Goal: Task Accomplishment & Management: Complete application form

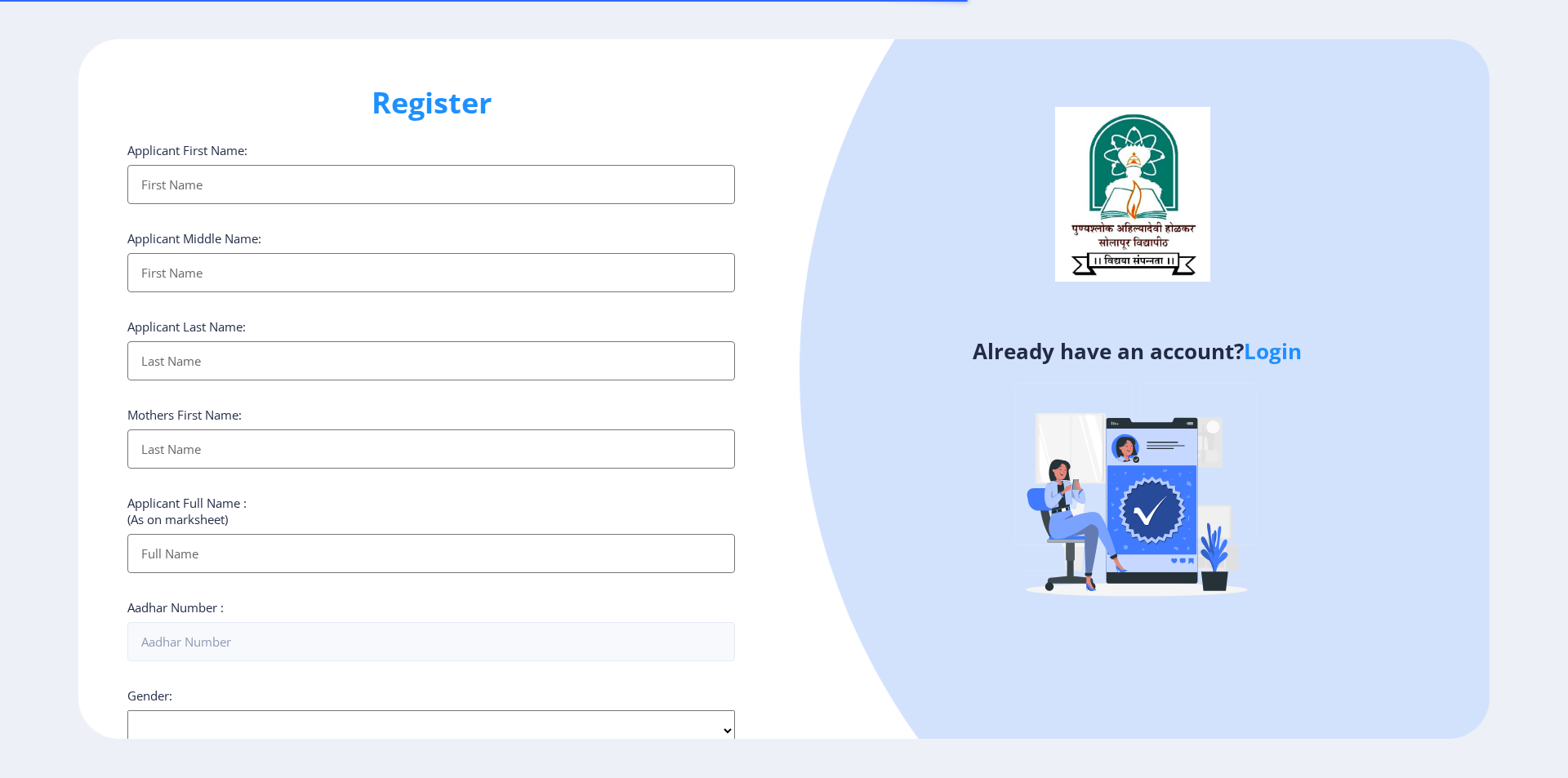
select select
click at [1262, 356] on link "Login" at bounding box center [1273, 351] width 58 height 29
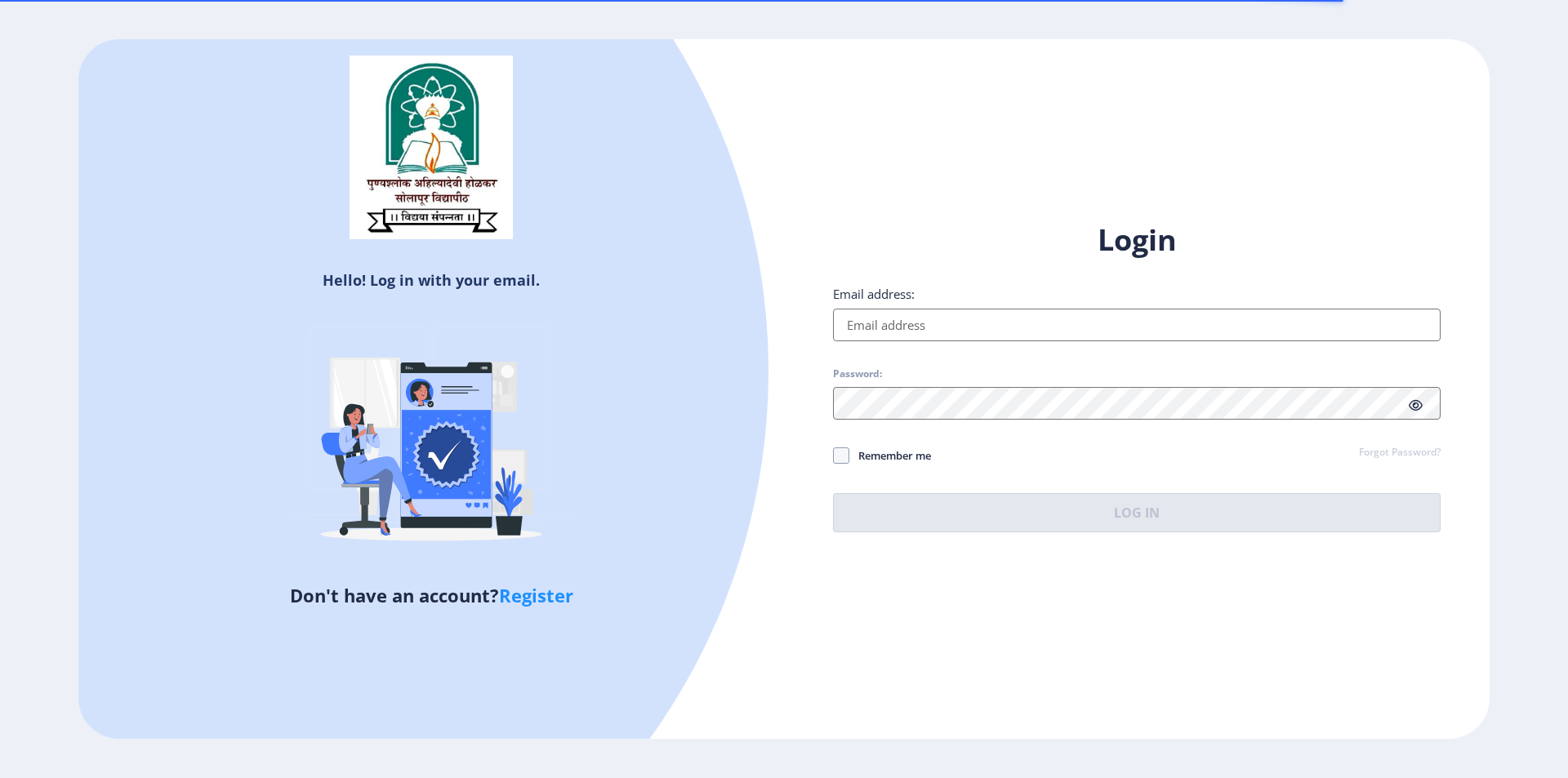
click at [975, 327] on input "Email address:" at bounding box center [1137, 325] width 608 height 33
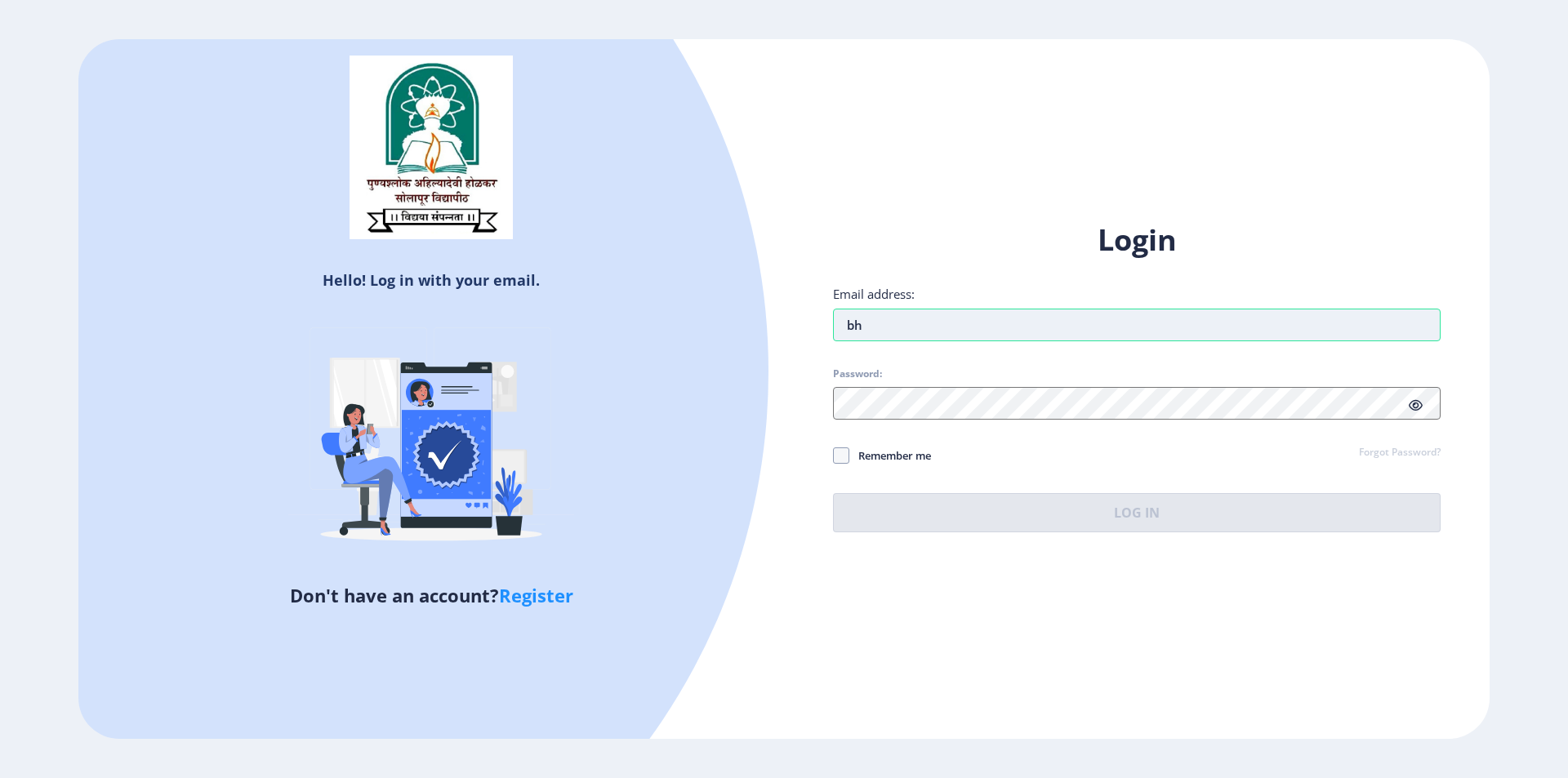
type input "b"
type input "bhagatsomnath129@gmail.com"
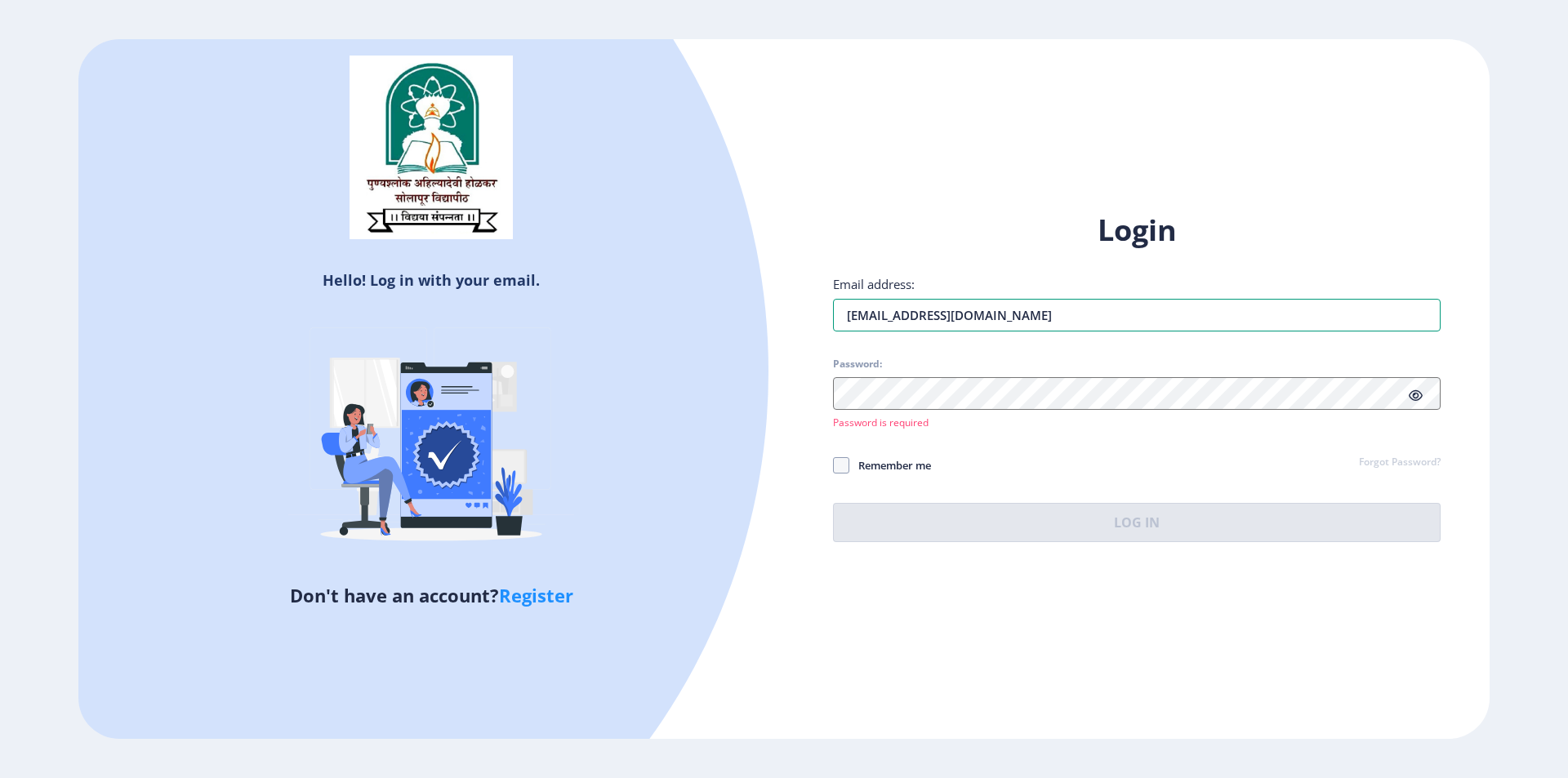
drag, startPoint x: 1051, startPoint y: 310, endPoint x: 750, endPoint y: 277, distance: 302.8
click at [751, 277] on div "Hello! Log in with your email. Don't have an account? Register Login Email addr…" at bounding box center [784, 389] width 1411 height 701
click at [935, 409] on div "Password: Password is required" at bounding box center [1137, 394] width 608 height 72
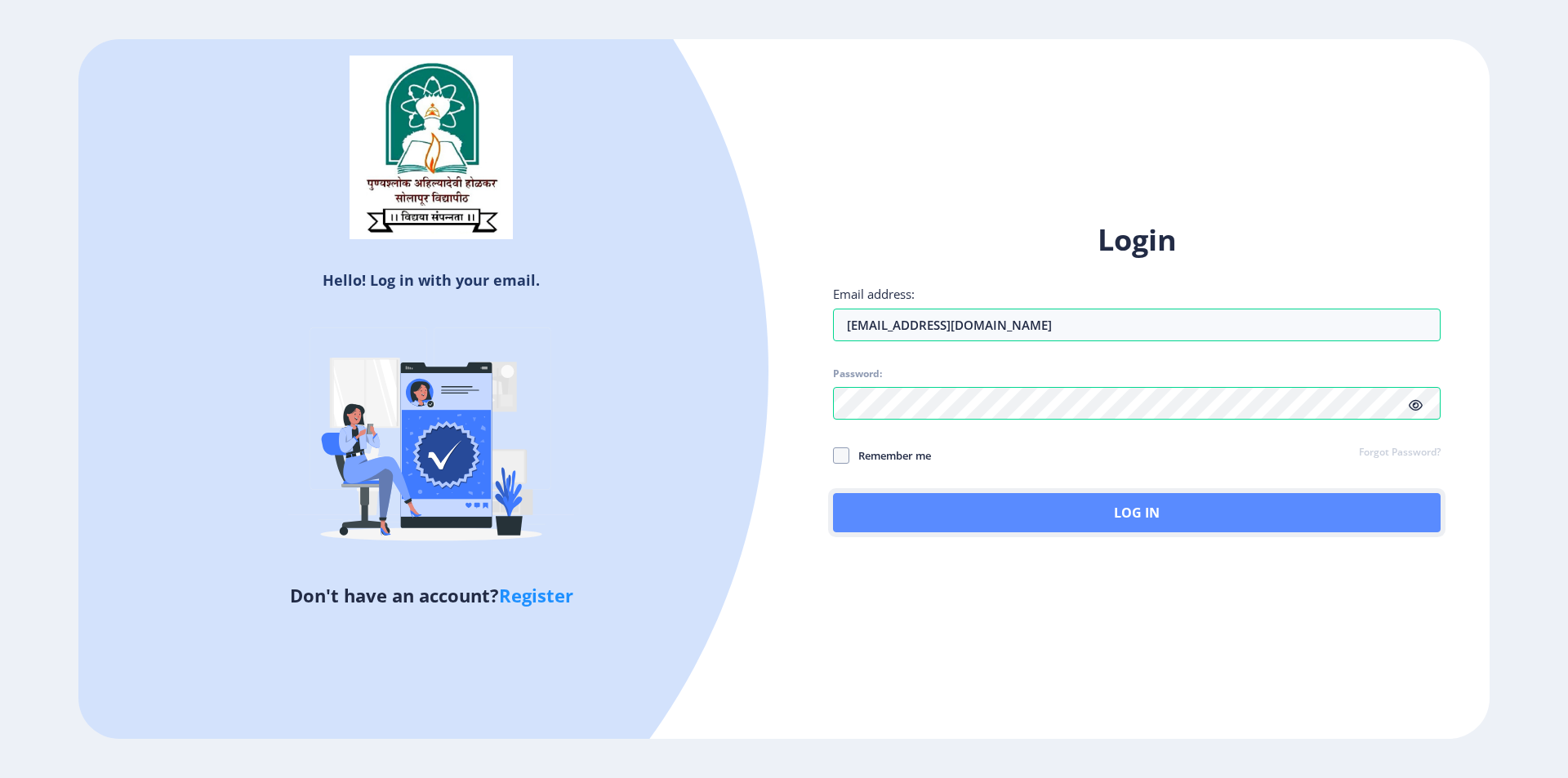
click at [965, 502] on button "Log In" at bounding box center [1137, 513] width 608 height 39
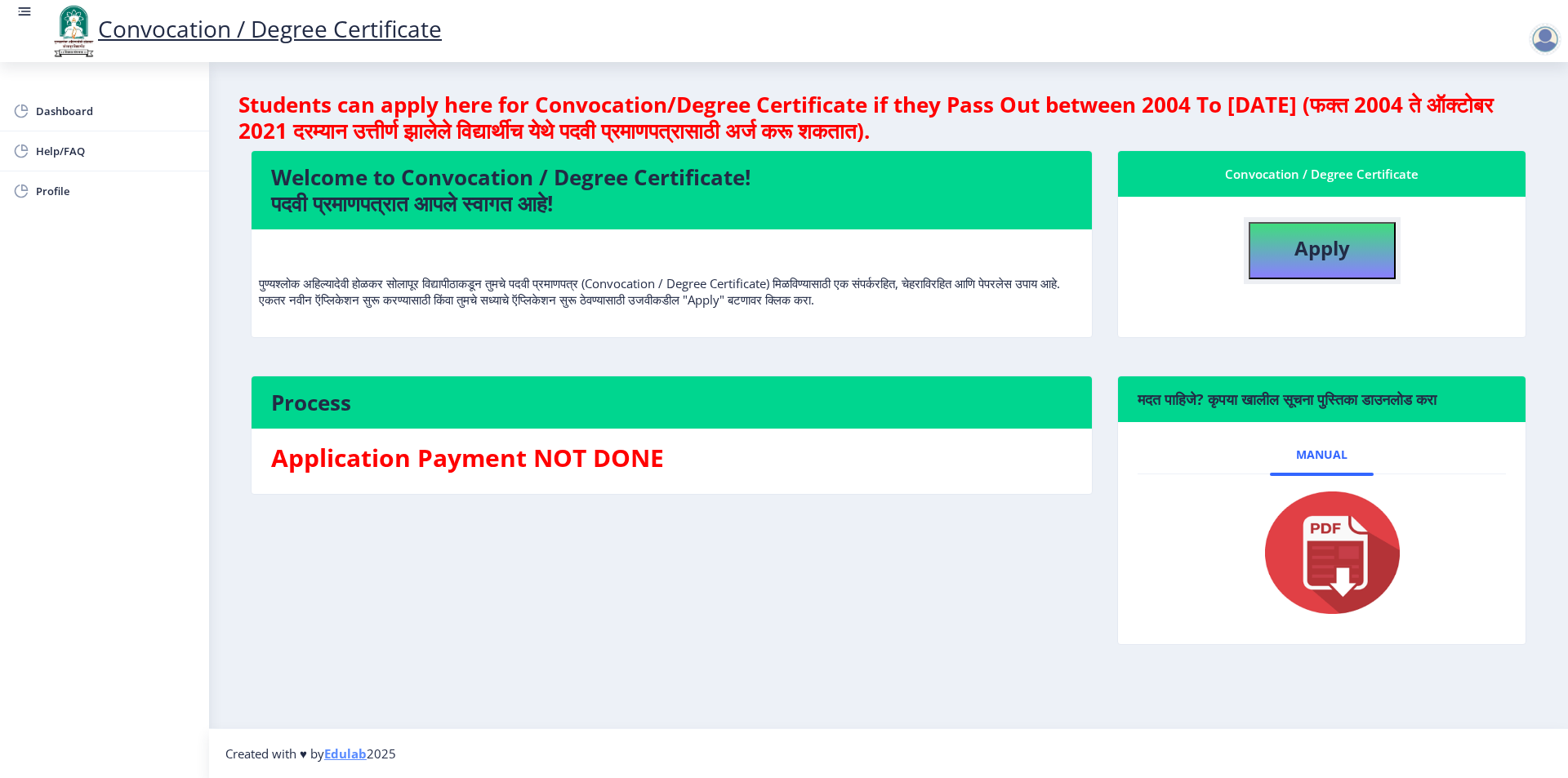
click at [1304, 254] on b "Apply" at bounding box center [1322, 247] width 56 height 27
select select
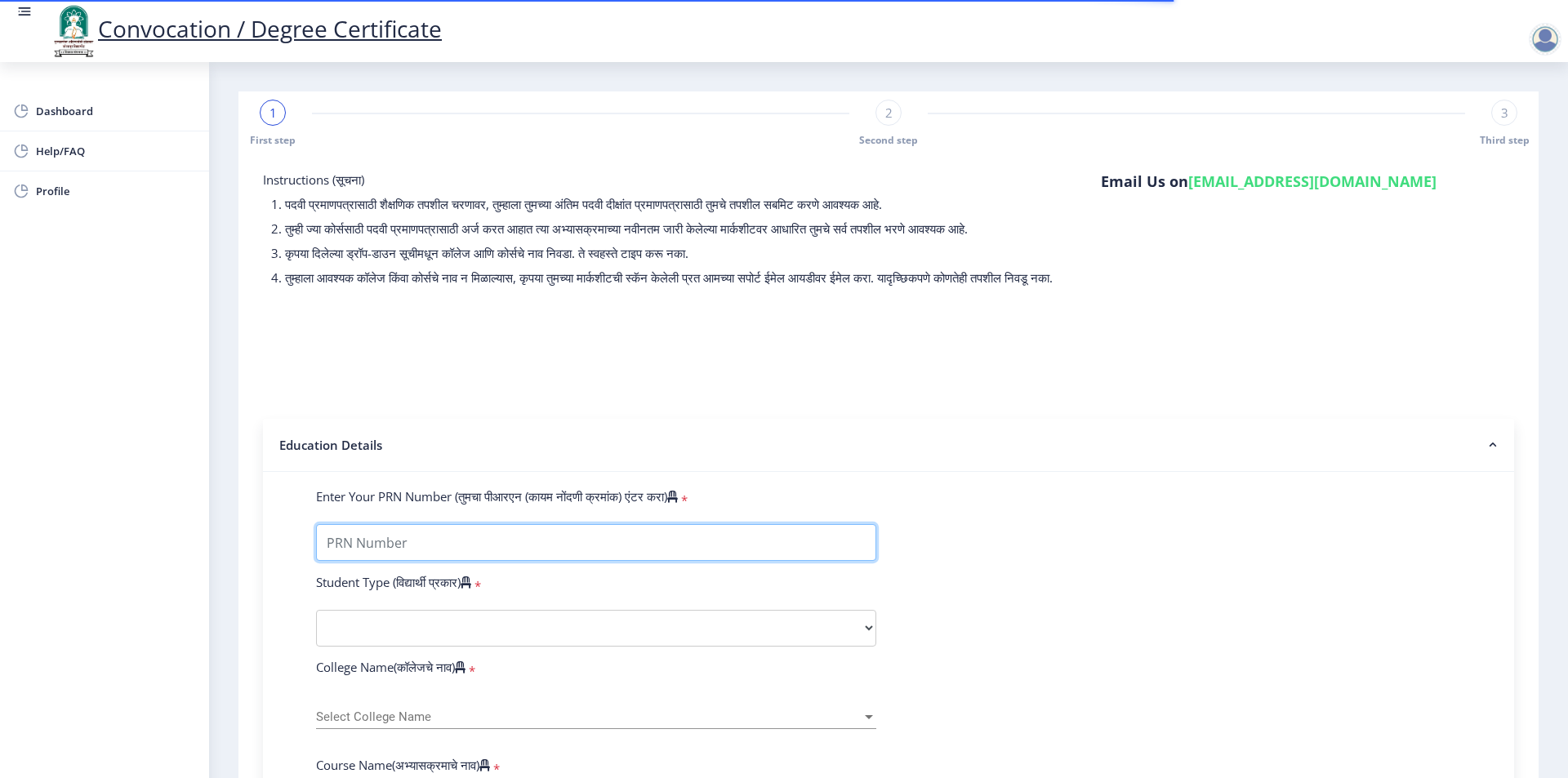
click at [362, 550] on input "Enter Your PRN Number (तुमचा पीआरएन (कायम नोंदणी क्रमांक) एंटर करा)" at bounding box center [596, 543] width 561 height 37
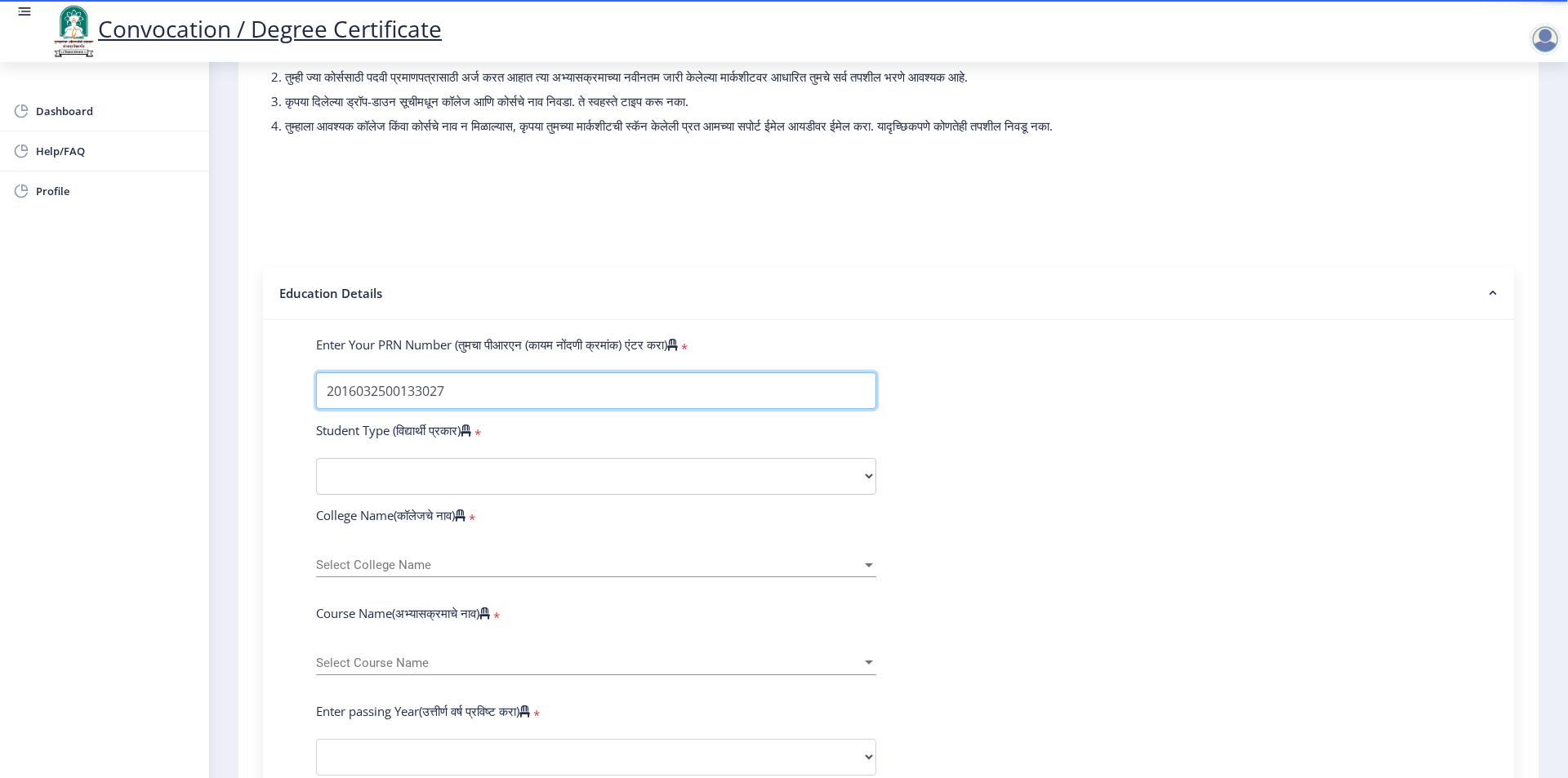
scroll to position [163, 0]
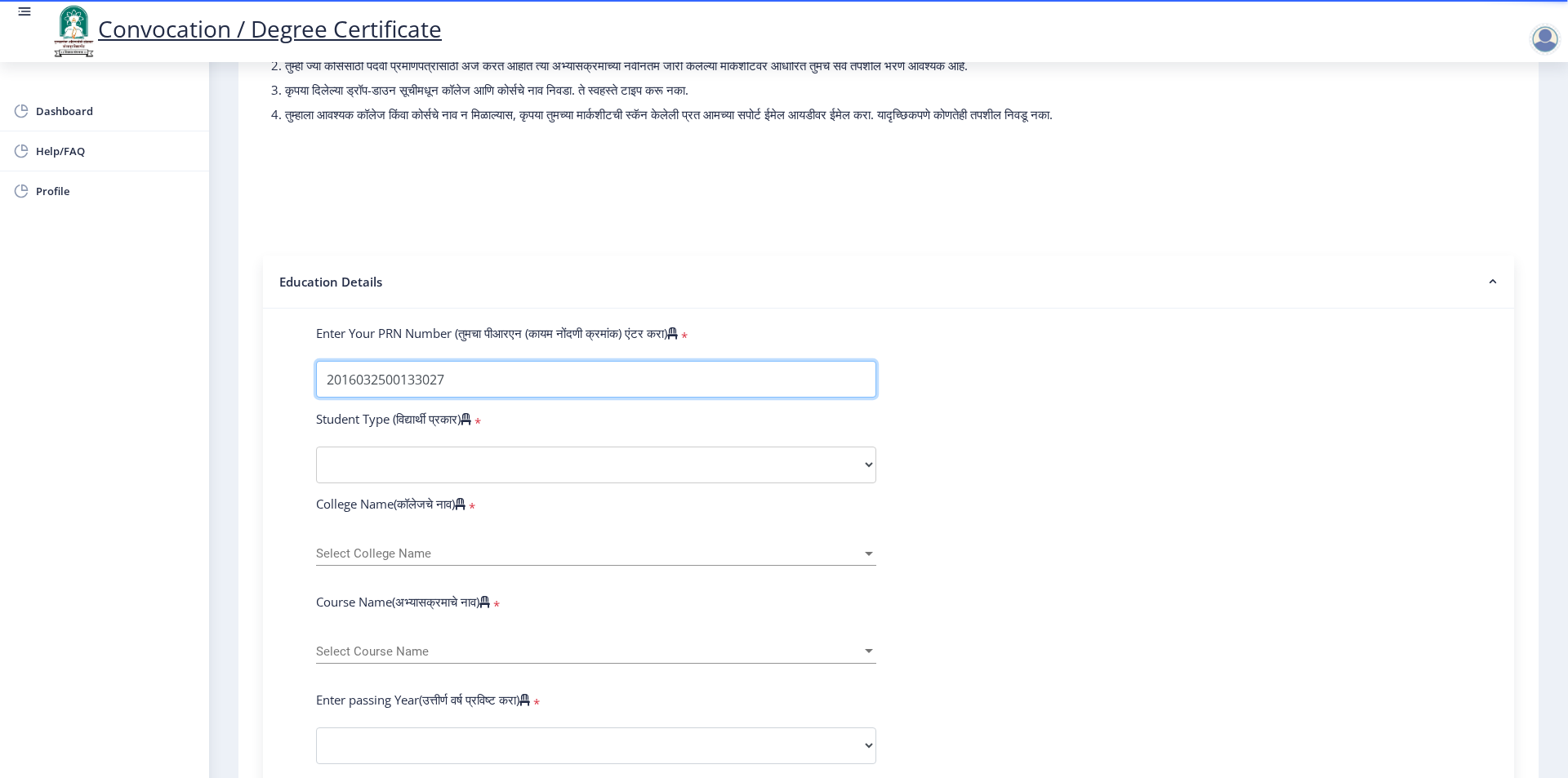
type input "2016032500133027"
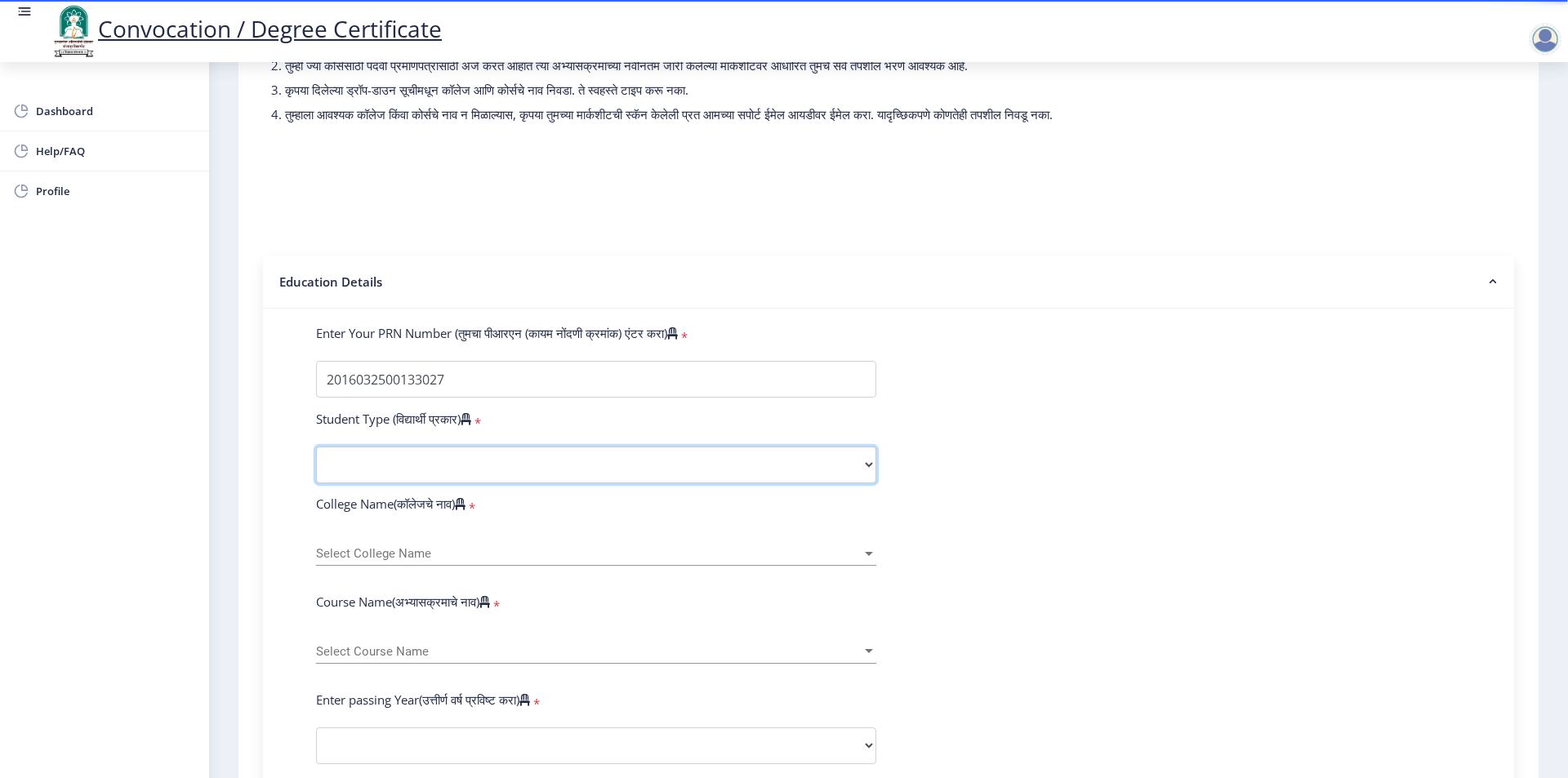
click at [406, 477] on select "Select Student Type Regular External" at bounding box center [596, 465] width 561 height 37
select select "Regular"
click at [316, 462] on select "Select Student Type Regular External" at bounding box center [596, 465] width 561 height 37
click at [377, 559] on div "Select College Name Select College Name" at bounding box center [596, 549] width 561 height 34
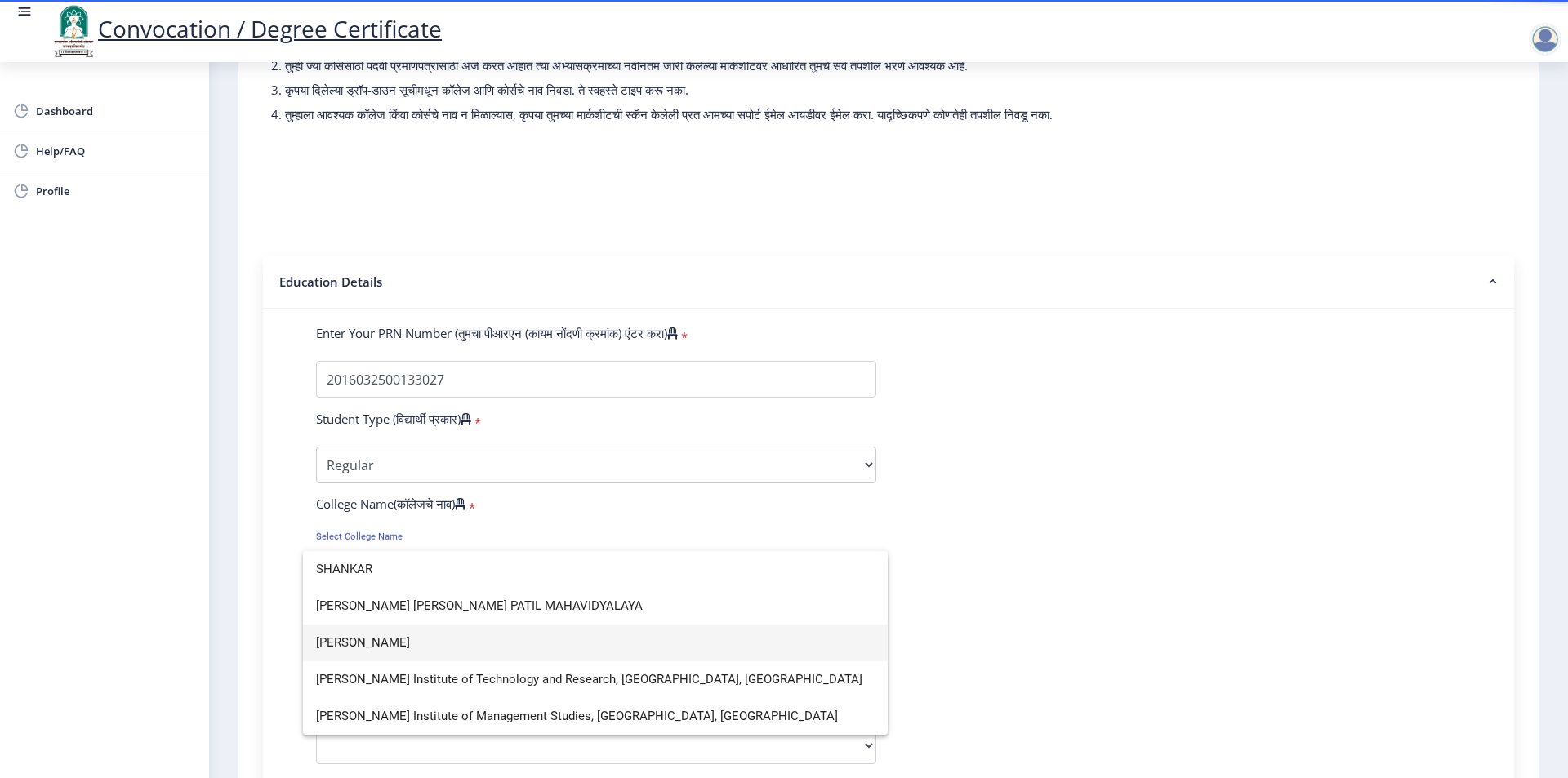
type input "SHANKAR"
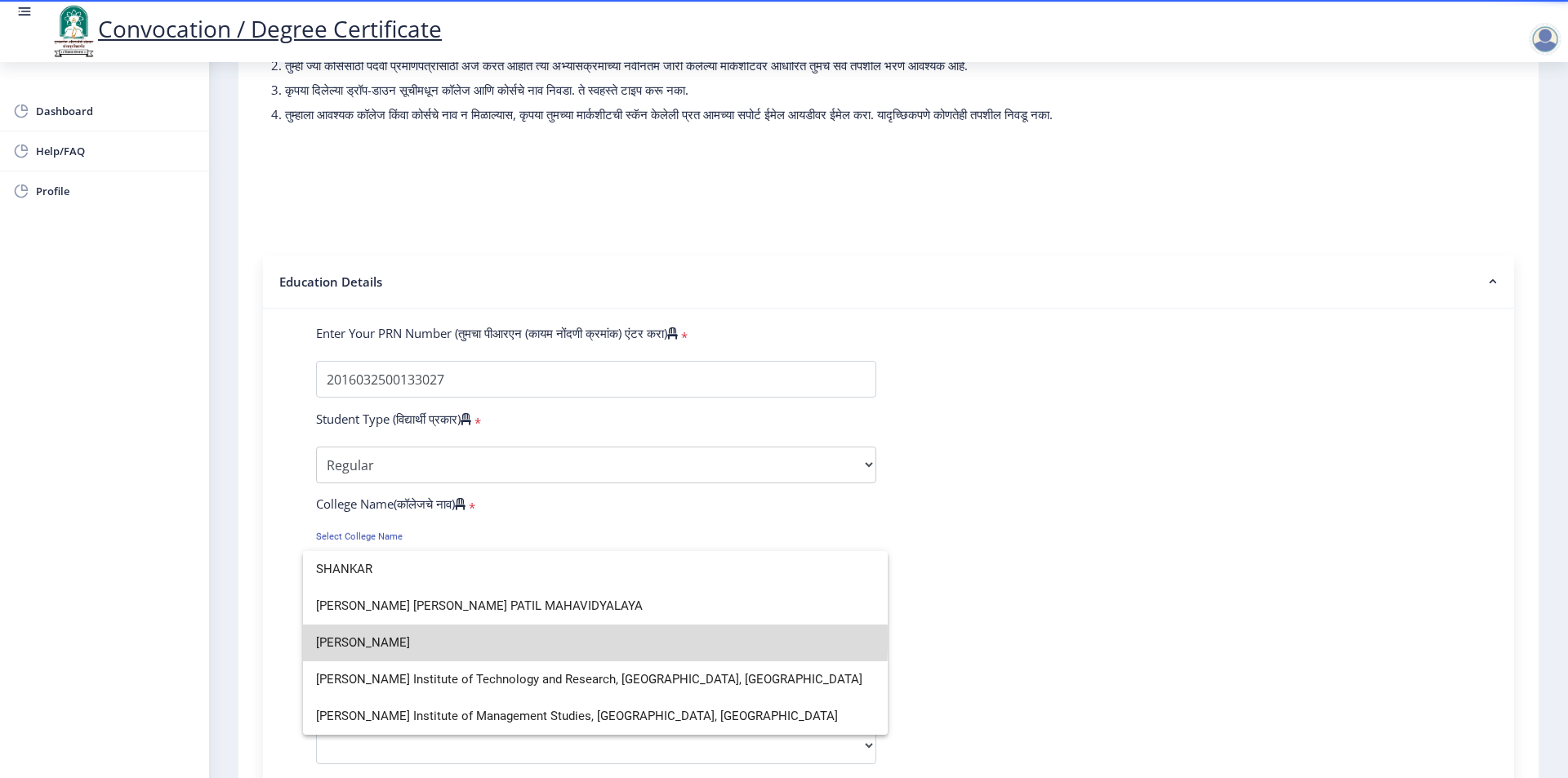
click at [428, 639] on span "Shankarrao Mohite Mahavidyalaya" at bounding box center [595, 643] width 559 height 37
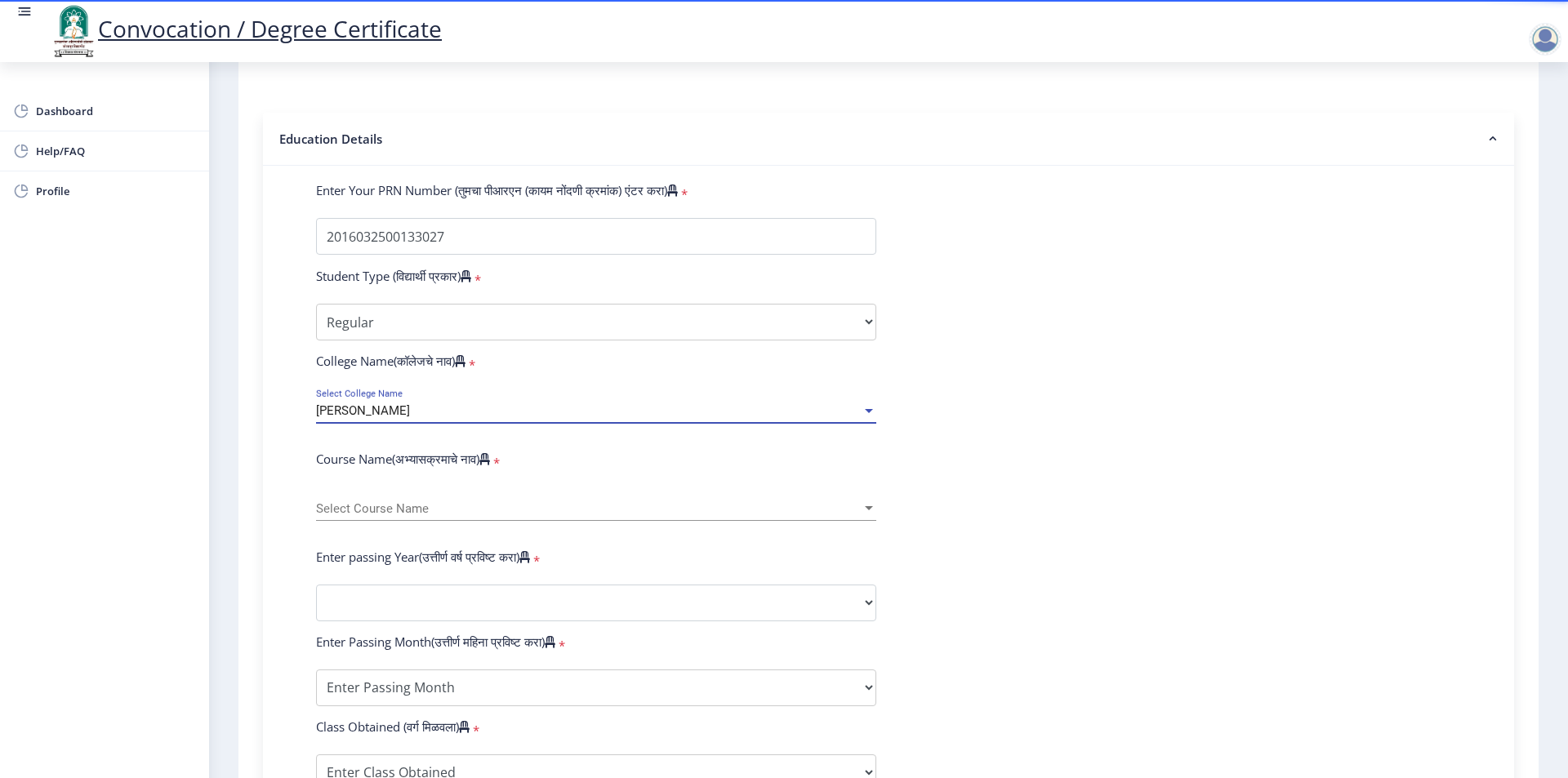
scroll to position [327, 0]
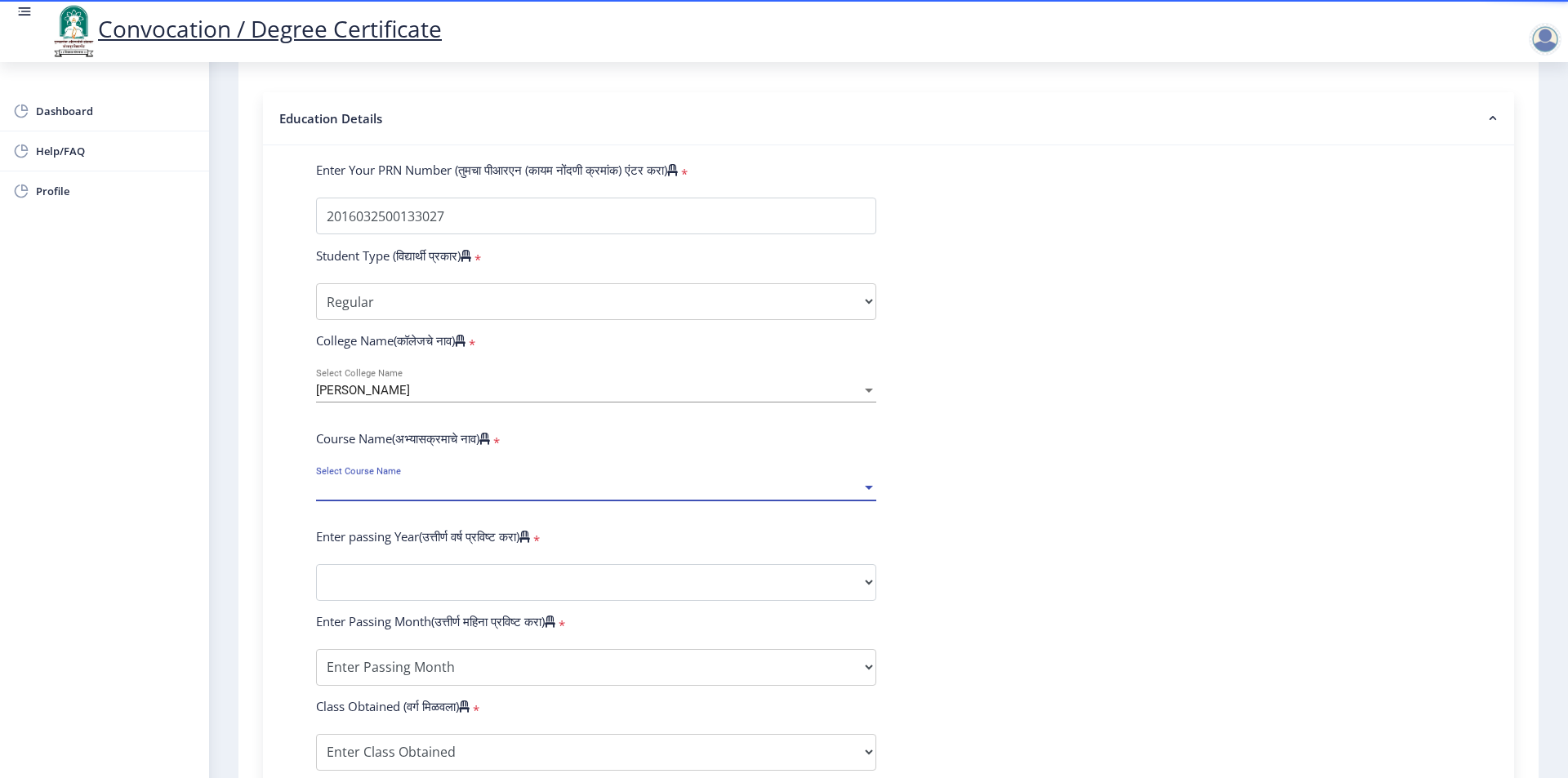
click at [370, 496] on span "Select Course Name" at bounding box center [588, 489] width 545 height 14
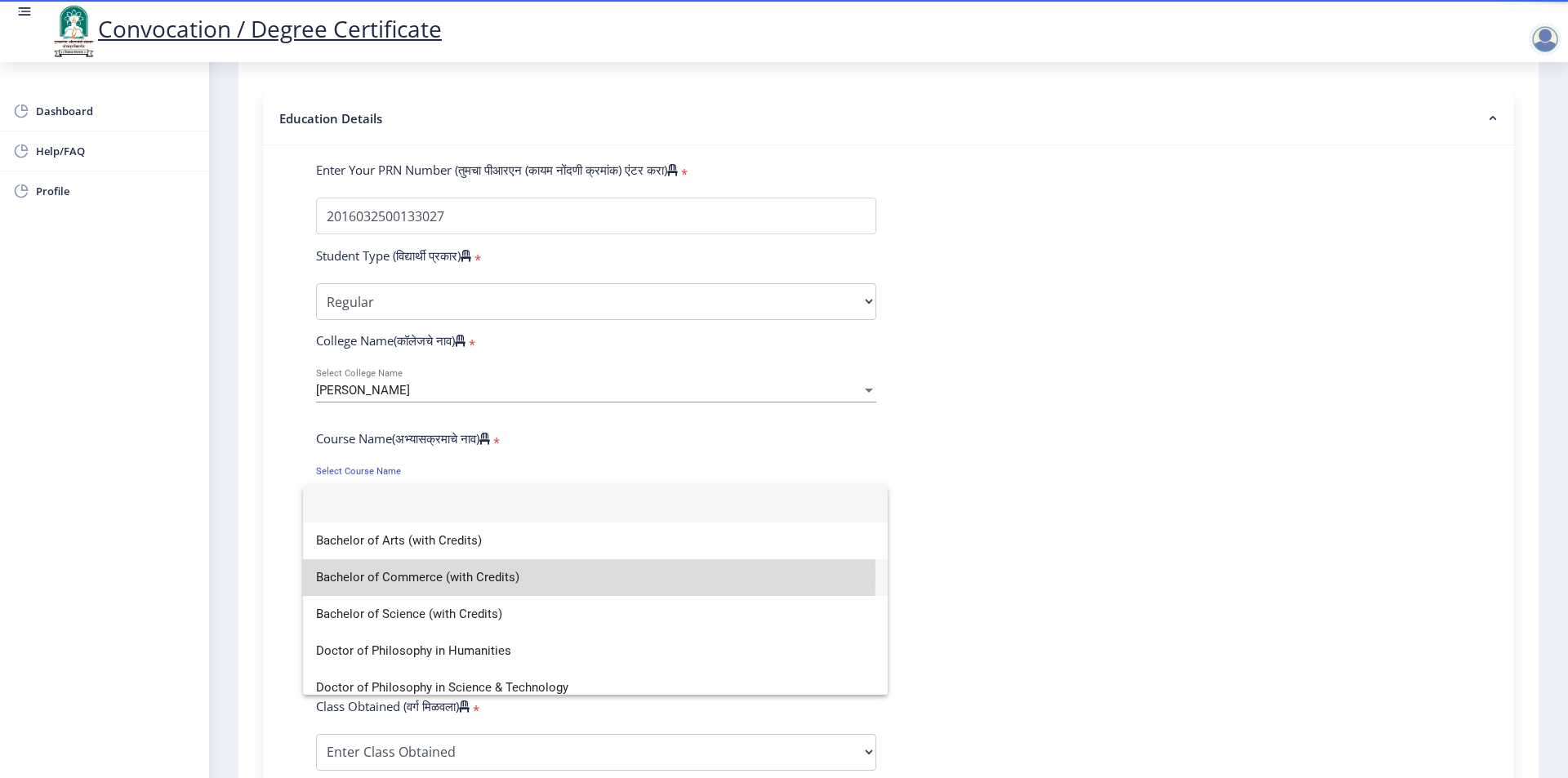
click at [454, 575] on span "Bachelor of Commerce (with Credits)" at bounding box center [595, 578] width 559 height 37
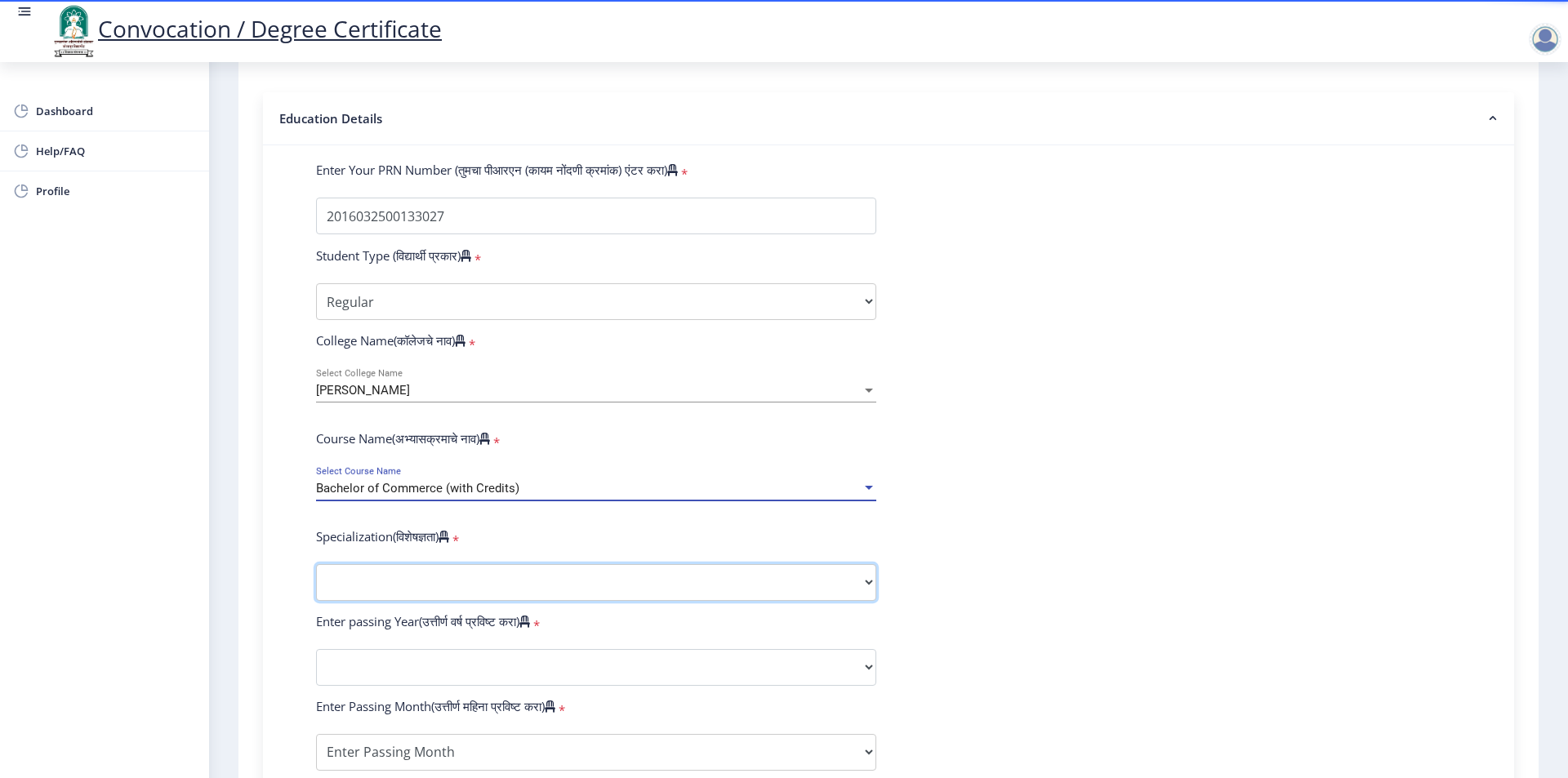
click at [424, 601] on select "Specialization Banking Advanced Accountancy Advanced Banking Advanced Cost Acco…" at bounding box center [596, 582] width 561 height 37
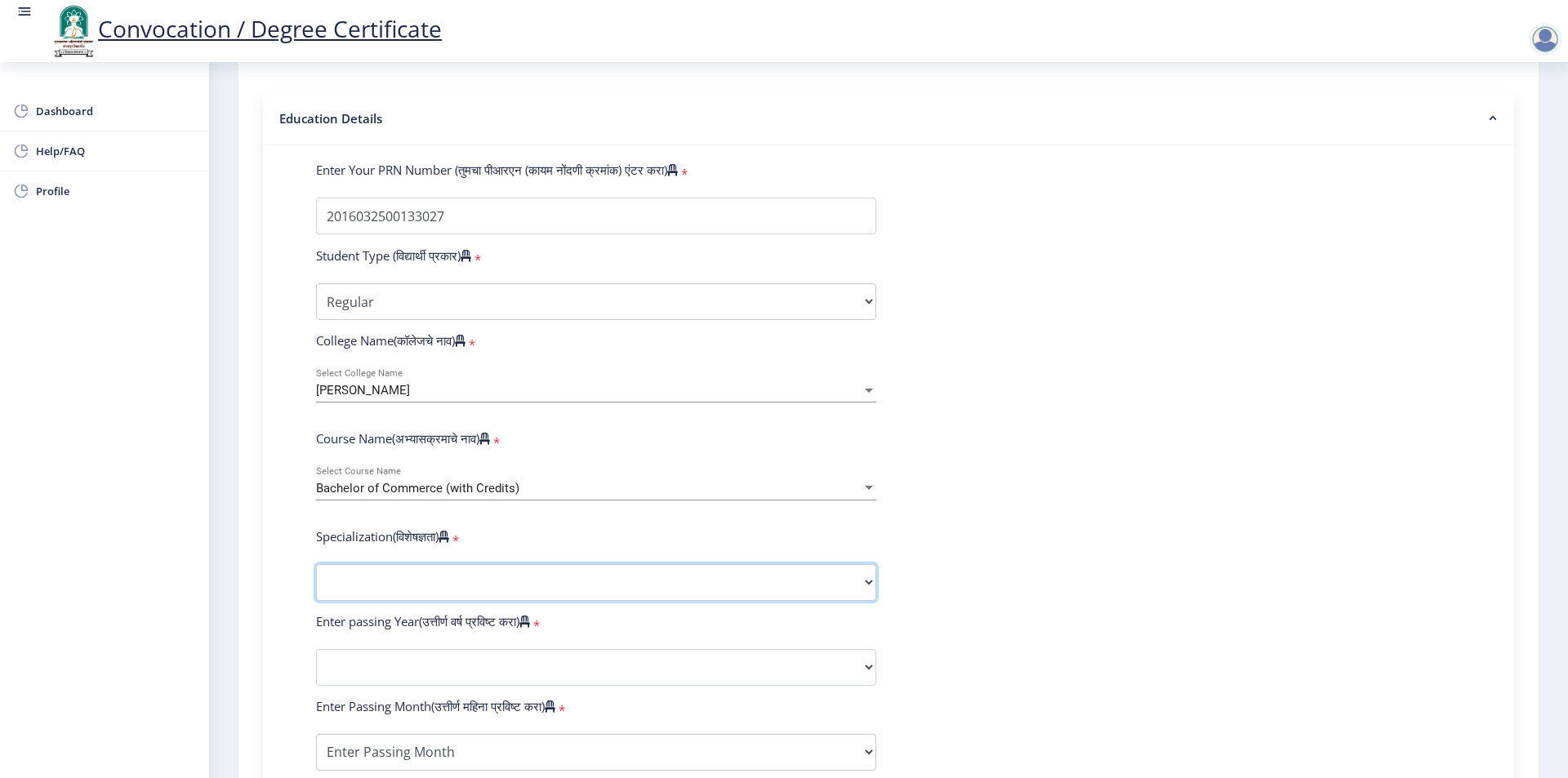
select select "Advanced Accountancy"
click at [316, 579] on select "Specialization Banking Advanced Accountancy Advanced Banking Advanced Cost Acco…" at bounding box center [596, 582] width 561 height 37
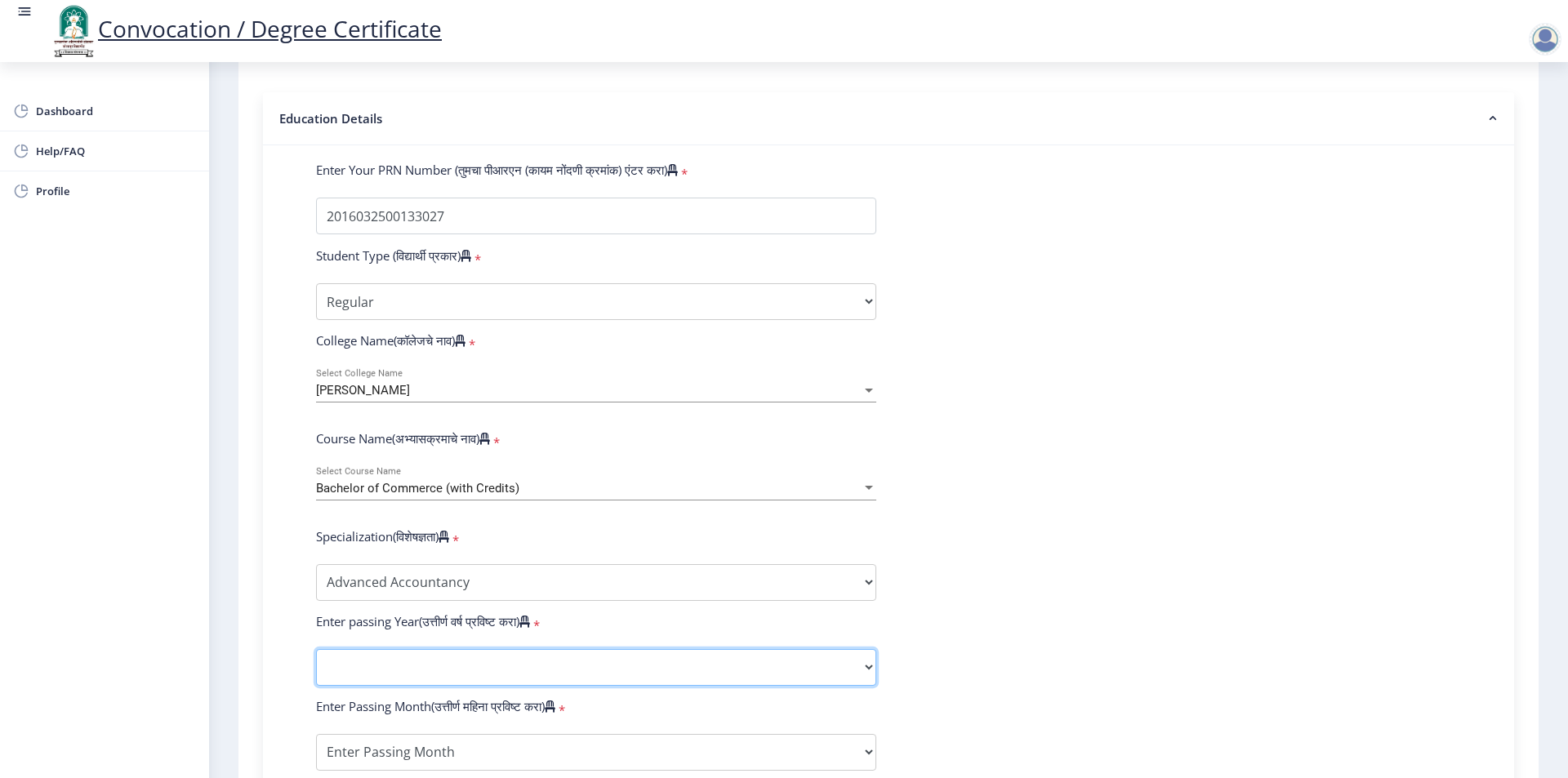
click at [385, 669] on select "2025 2024 2023 2022 2021 2020 2019 2018 2017 2016 2015 2014 2013 2012 2011 2010…" at bounding box center [596, 668] width 561 height 37
select select "2020"
click at [316, 665] on select "2025 2024 2023 2022 2021 2020 2019 2018 2017 2016 2015 2014 2013 2012 2011 2010…" at bounding box center [596, 668] width 561 height 37
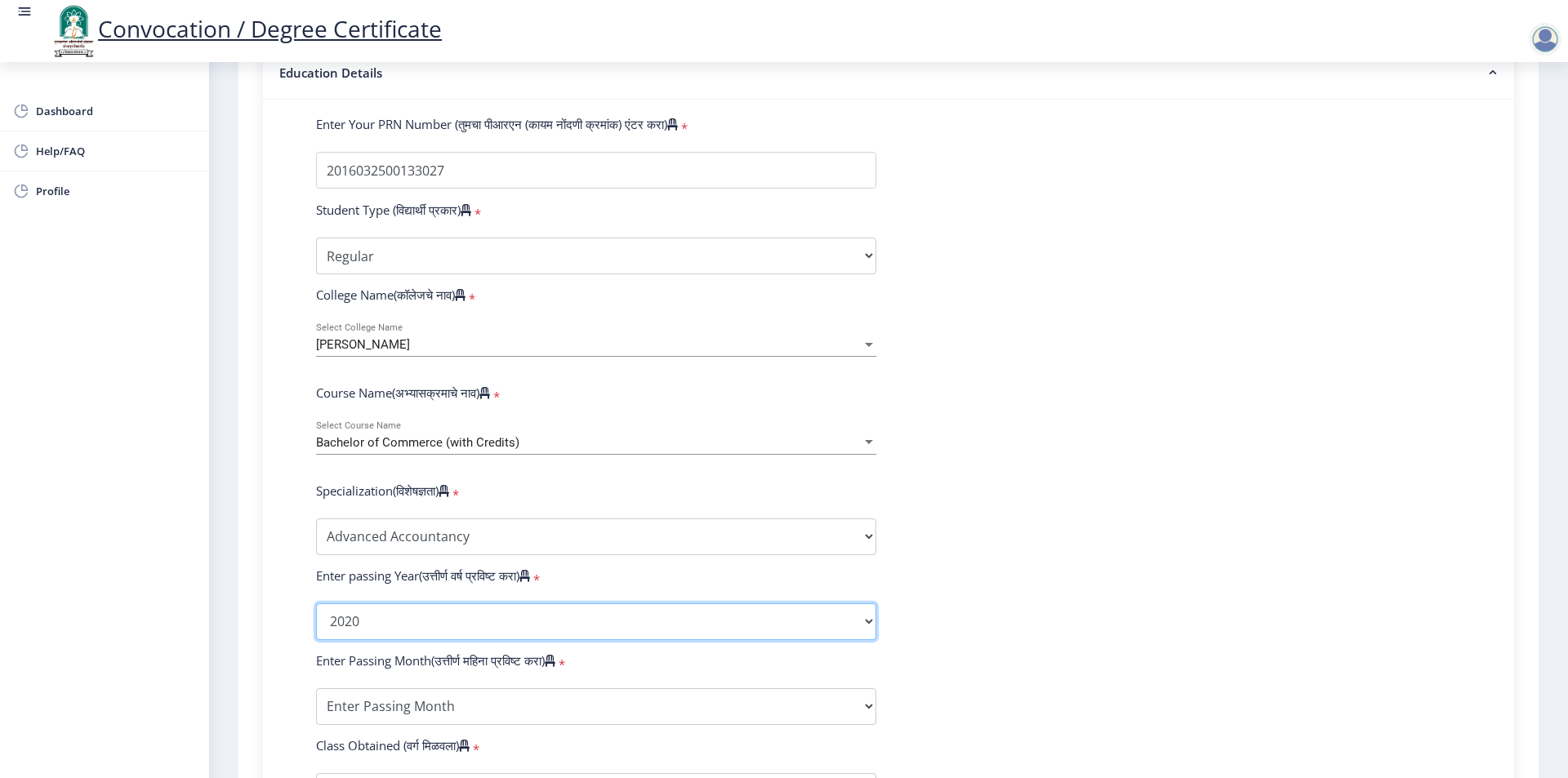
scroll to position [408, 0]
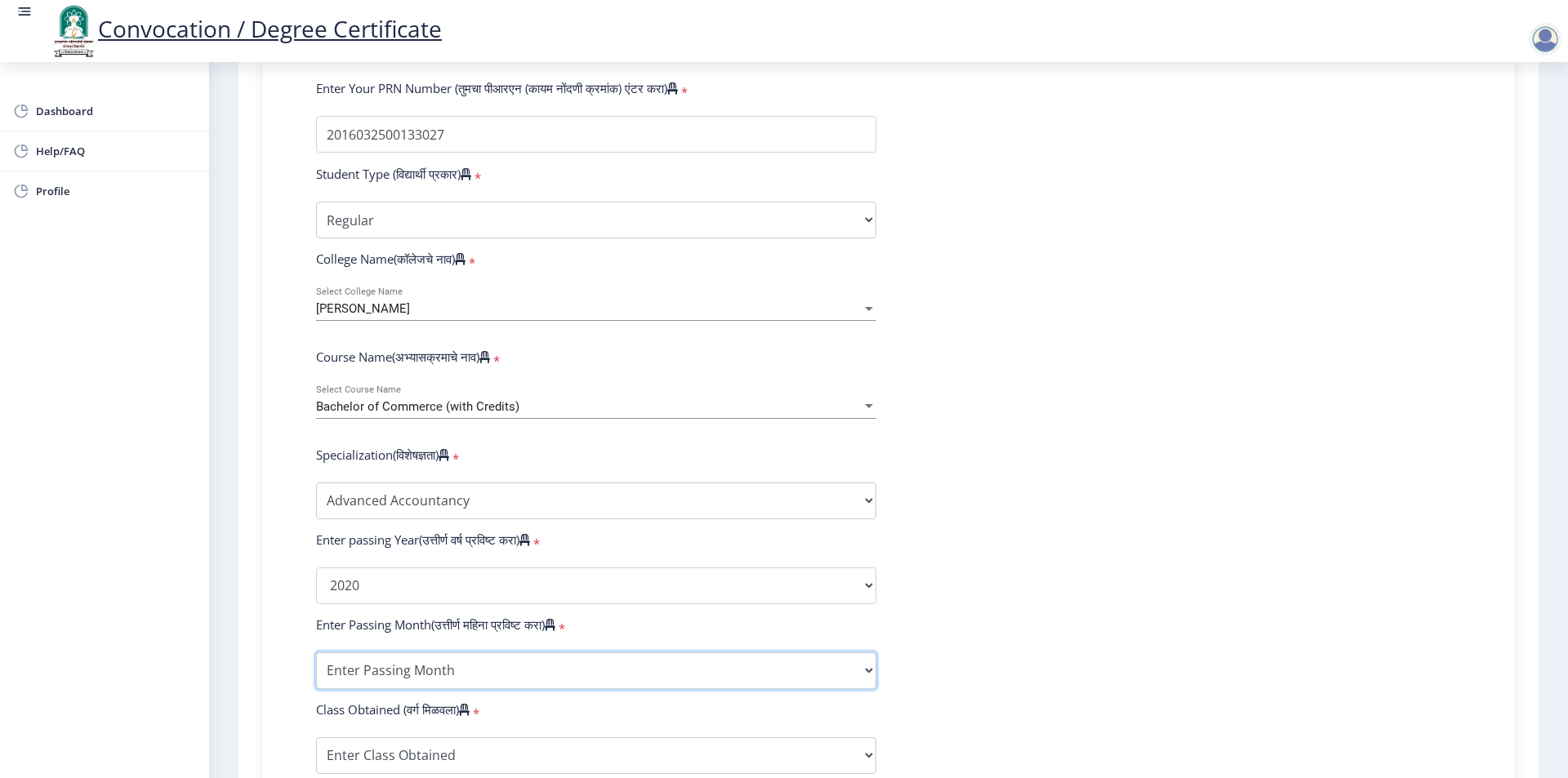
click at [454, 688] on select "Enter Passing Month March April May October November December" at bounding box center [596, 670] width 561 height 37
select select "October"
click at [316, 668] on select "Enter Passing Month March April May October November December" at bounding box center [596, 670] width 561 height 37
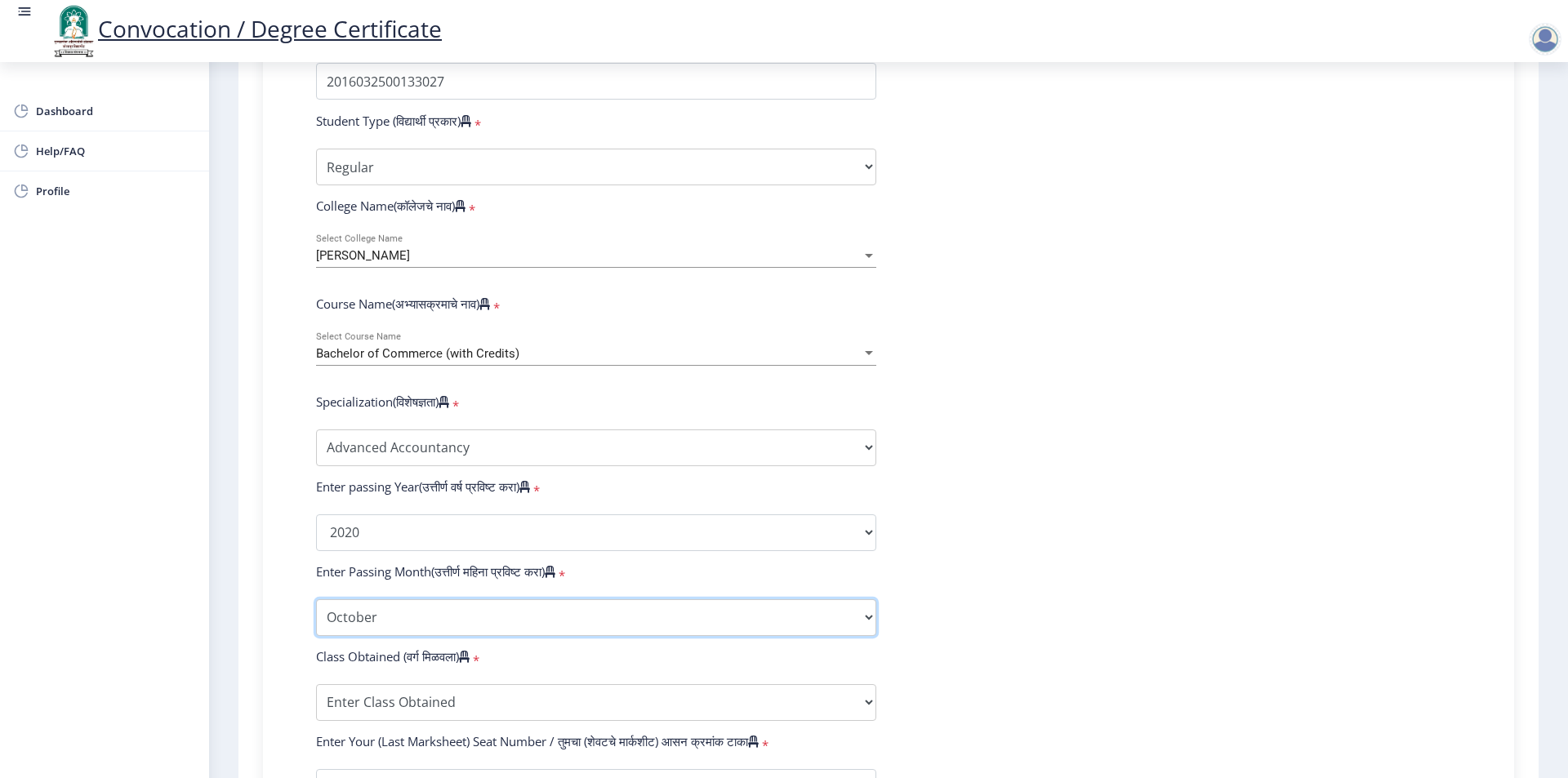
scroll to position [490, 0]
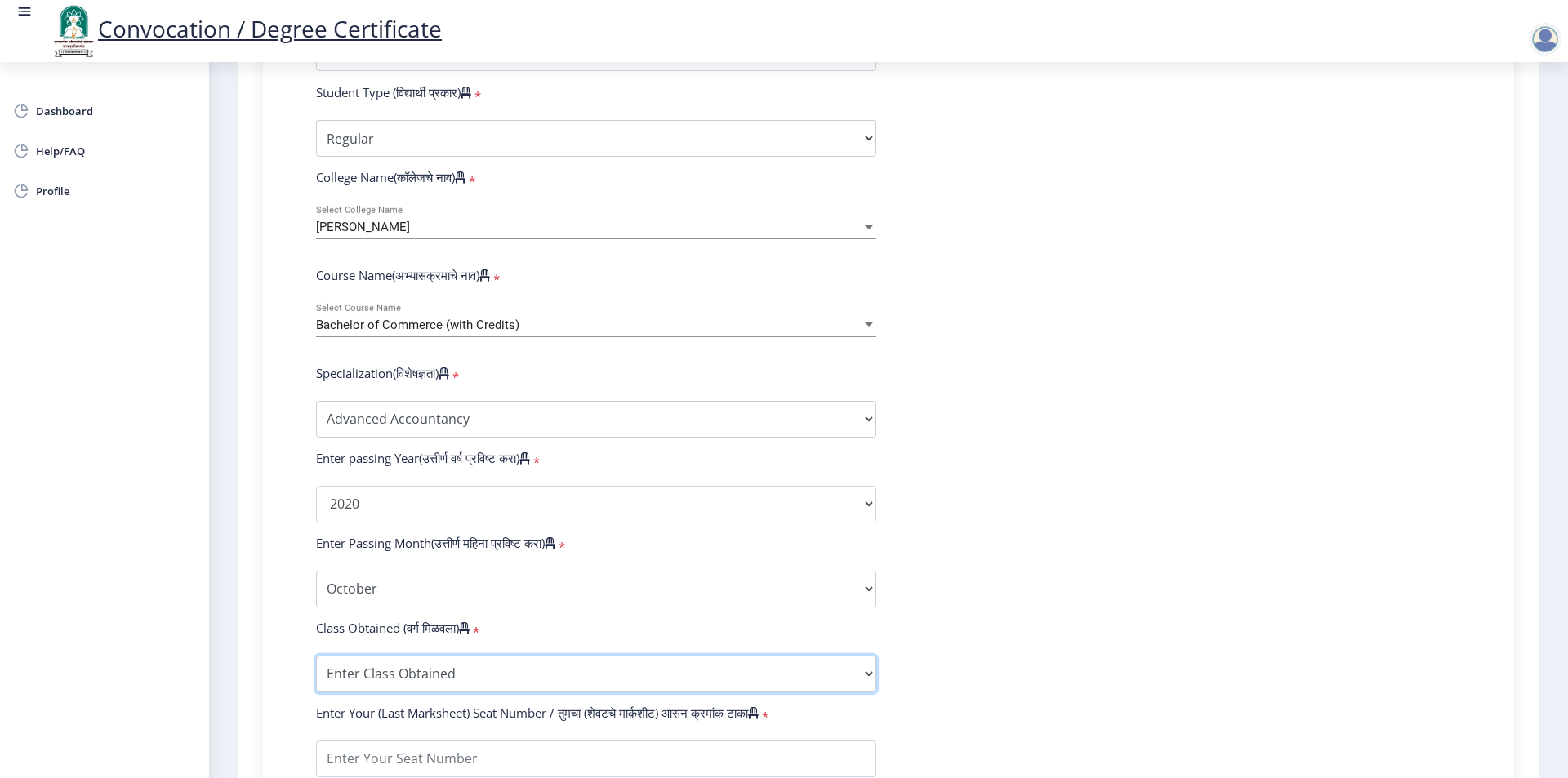
click at [376, 692] on select "Enter Class Obtained FIRST CLASS WITH DISTINCTION FIRST CLASS HIGHER SECOND CLA…" at bounding box center [596, 674] width 561 height 37
select select "Grade A"
click at [316, 671] on select "Enter Class Obtained FIRST CLASS WITH DISTINCTION FIRST CLASS HIGHER SECOND CLA…" at bounding box center [596, 674] width 561 height 37
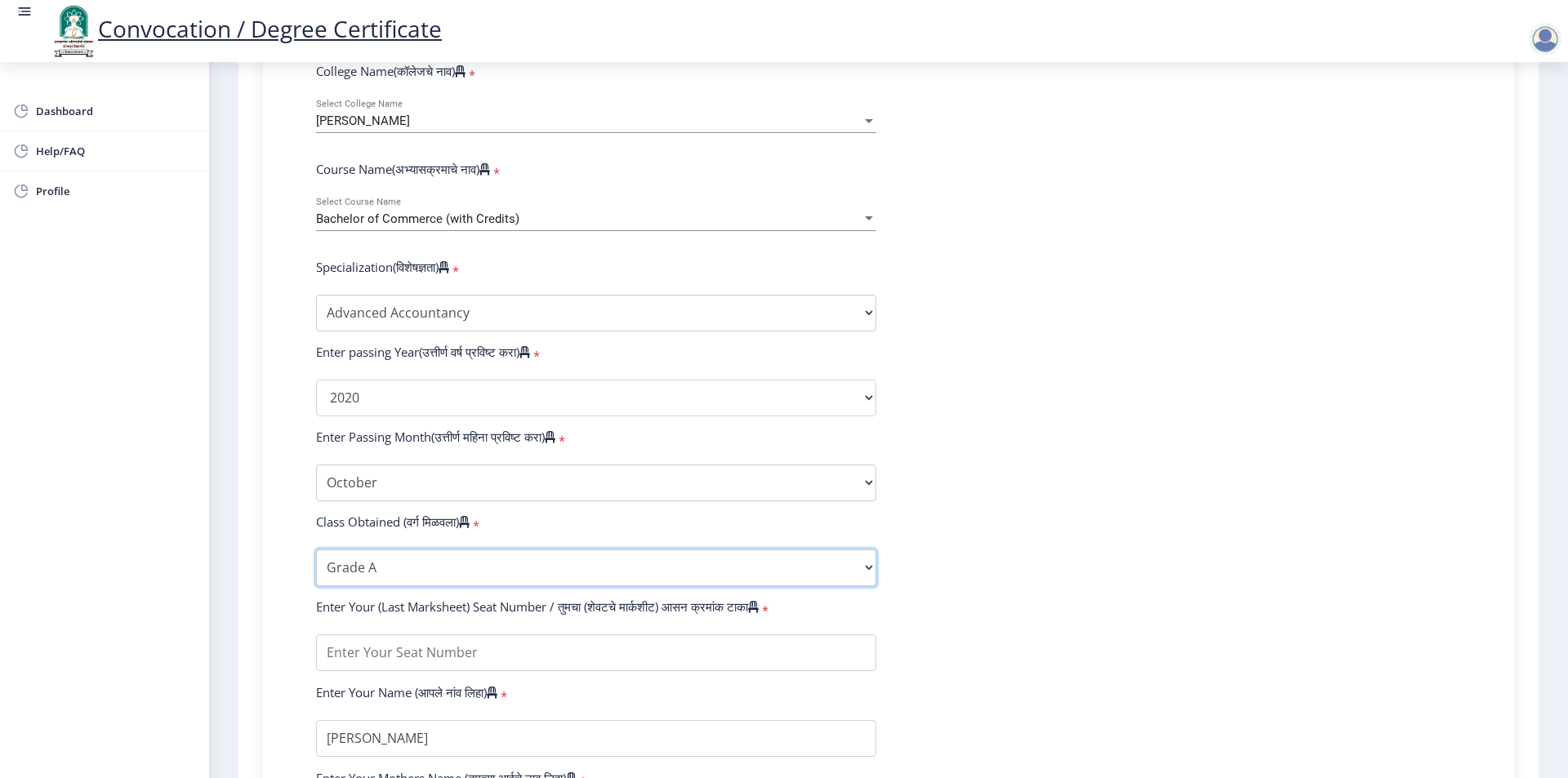
scroll to position [653, 0]
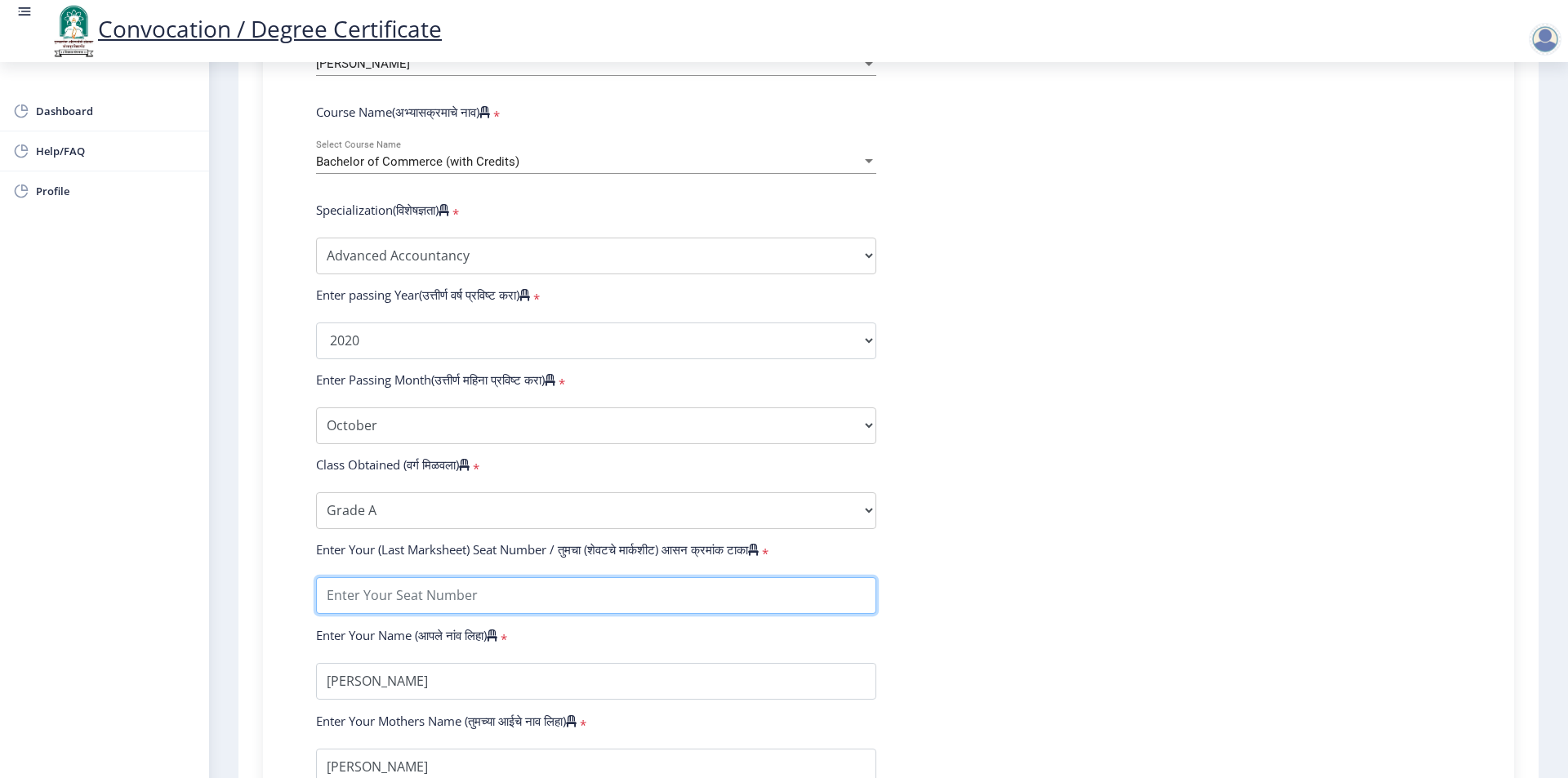
click at [401, 615] on input "textarea" at bounding box center [596, 596] width 561 height 37
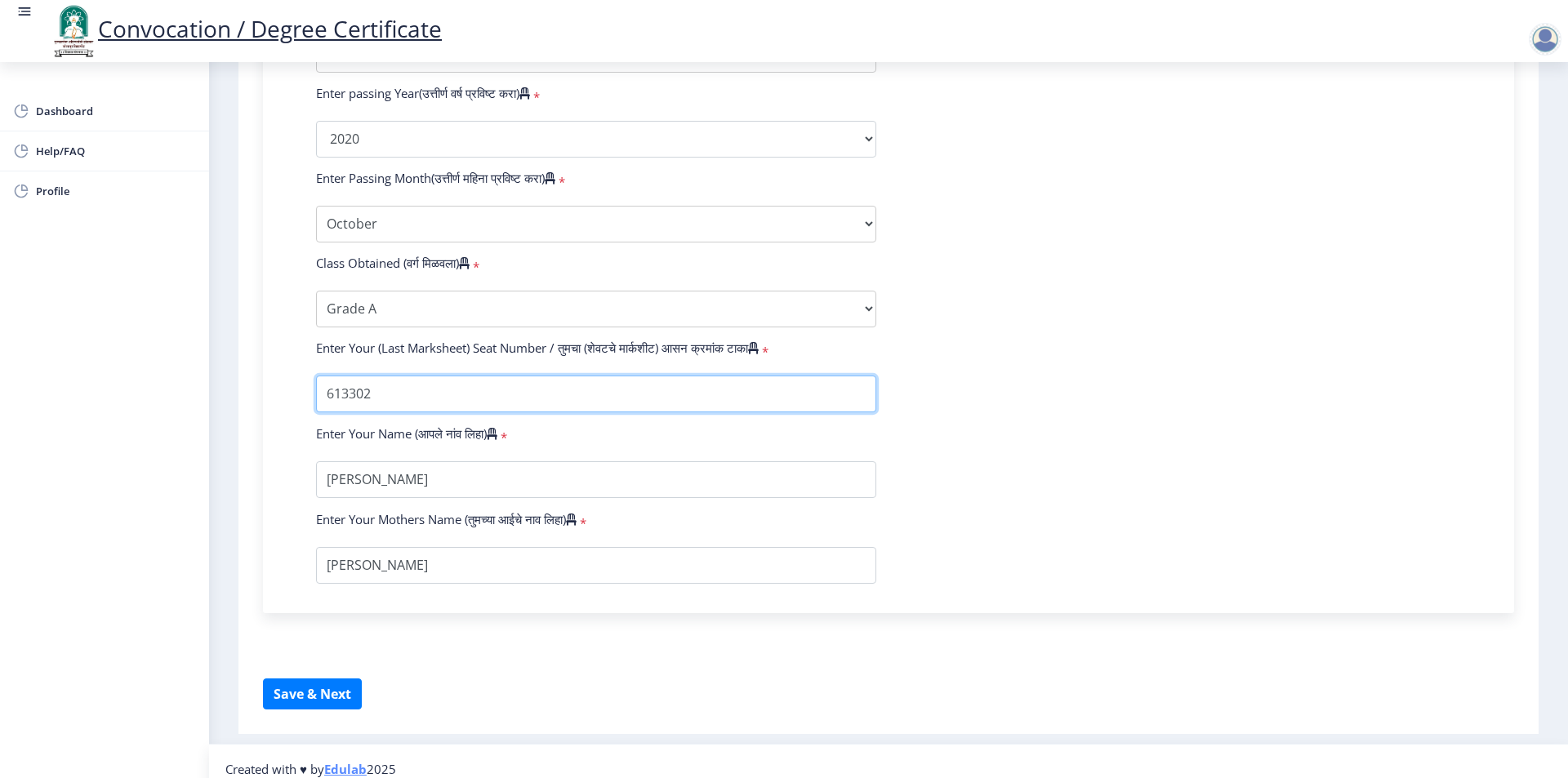
scroll to position [886, 0]
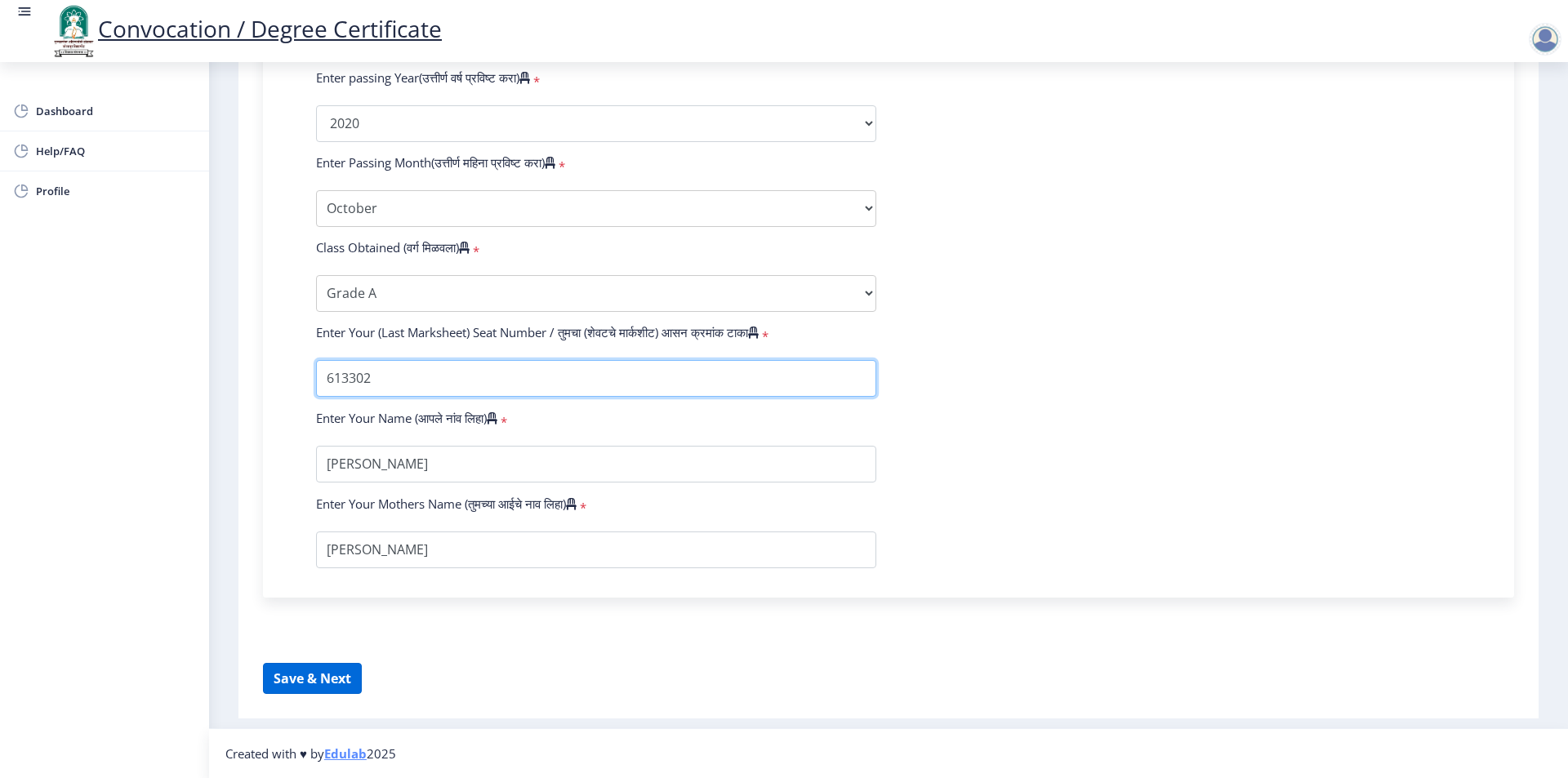
type input "613302"
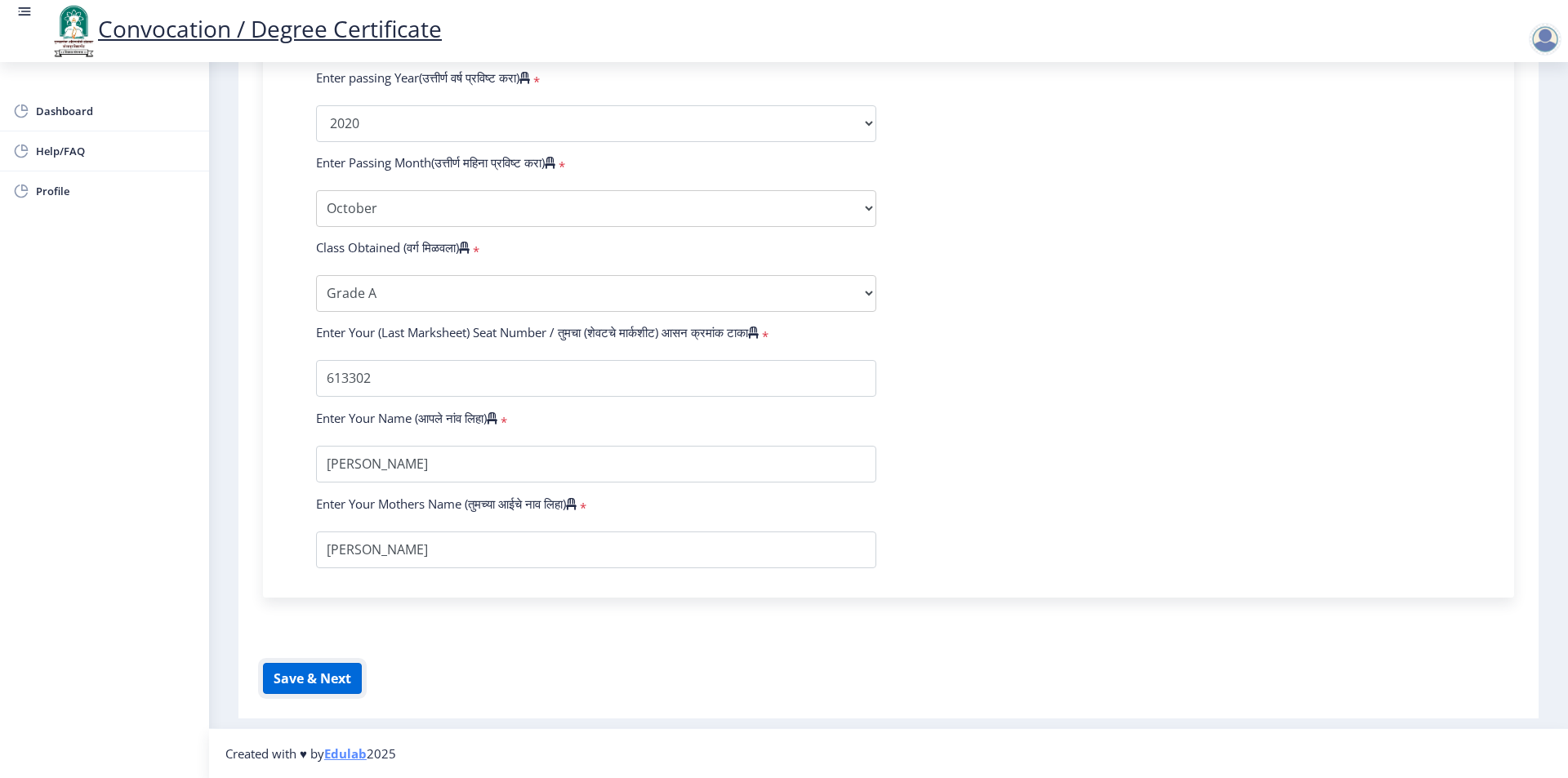
click at [337, 671] on button "Save & Next" at bounding box center [312, 679] width 98 height 31
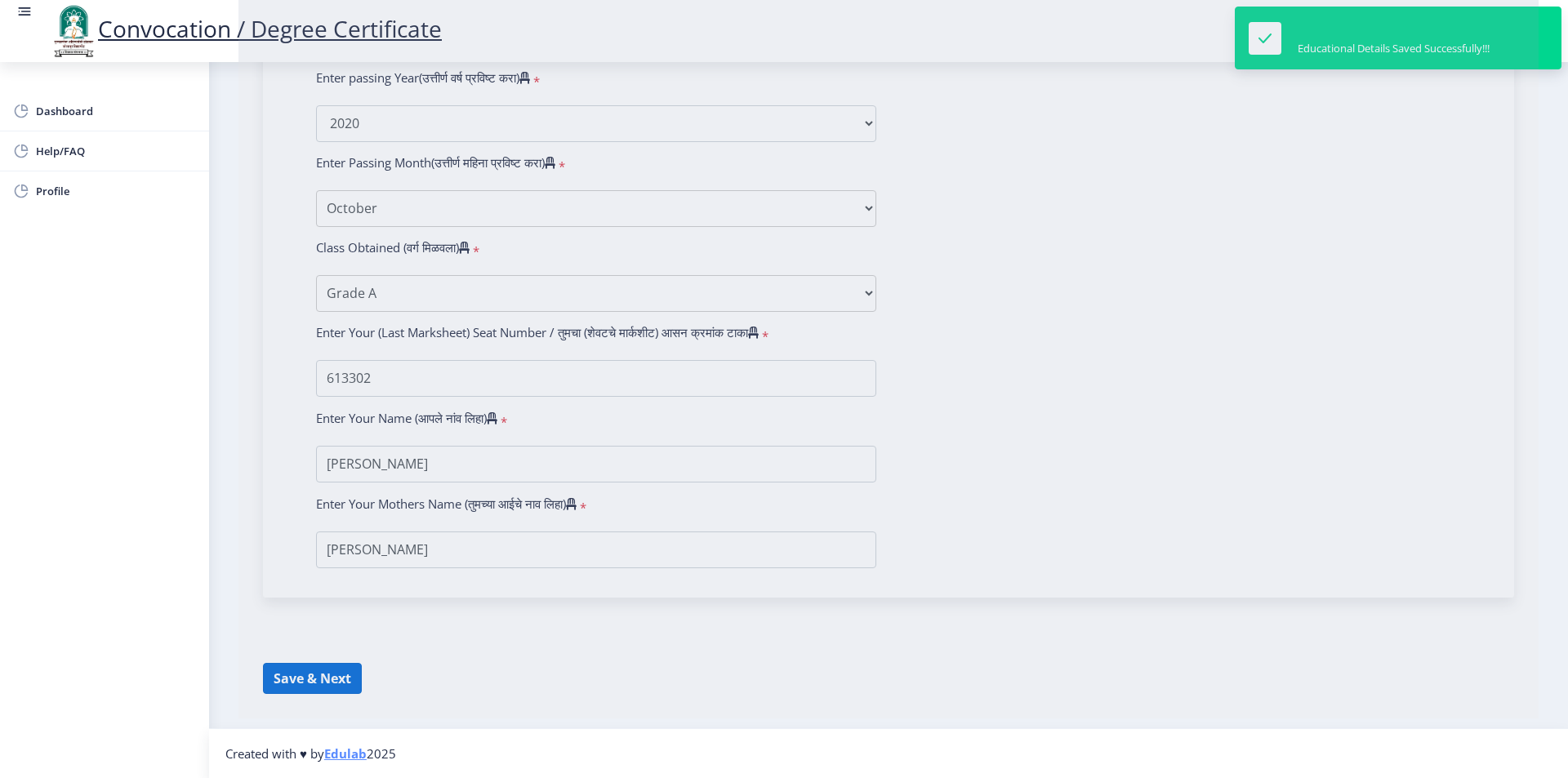
select select
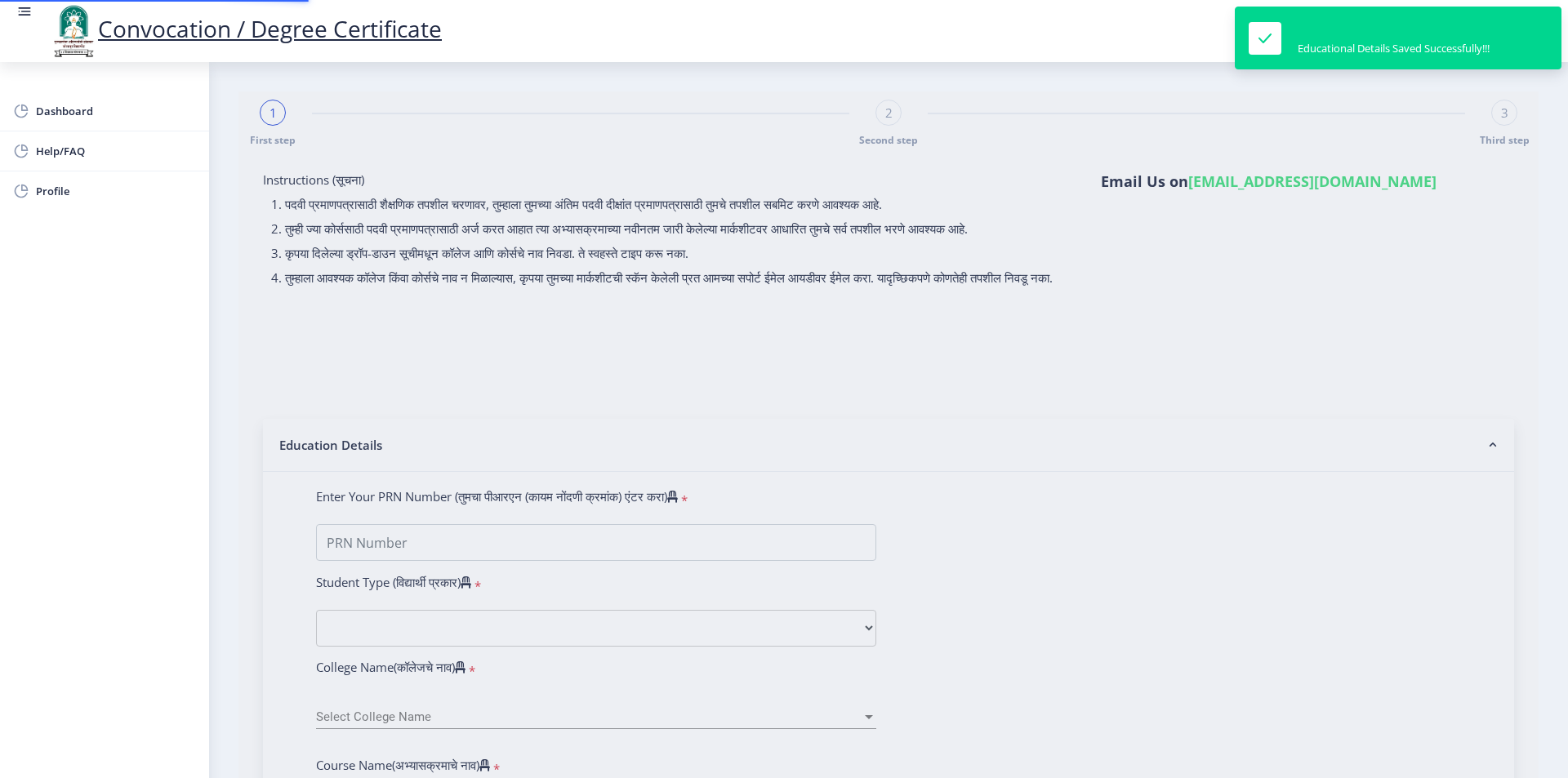
type input "2016032500133027"
select select "Regular"
select select "2020"
select select "October"
select select "Grade A"
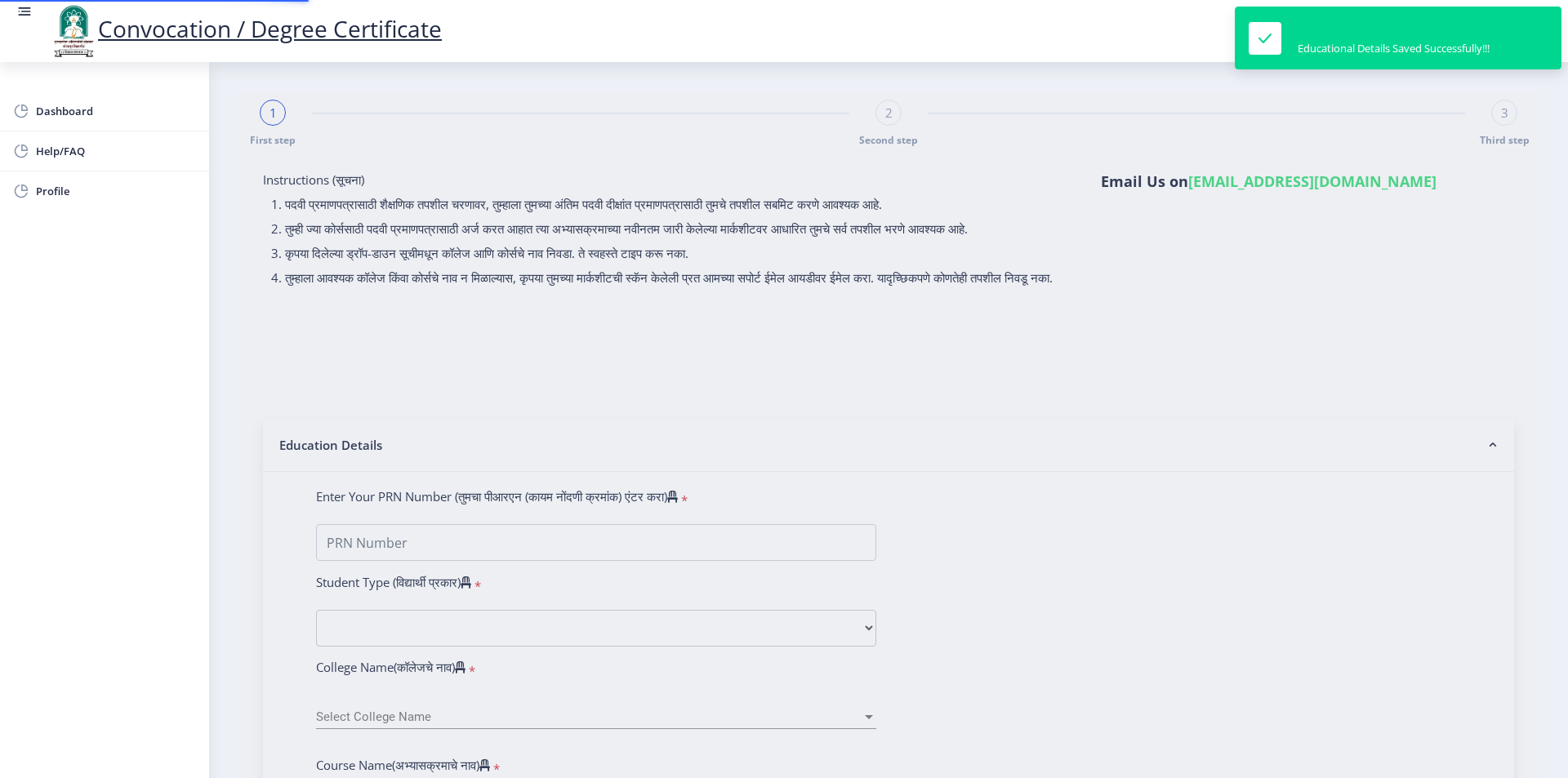
type input "613302"
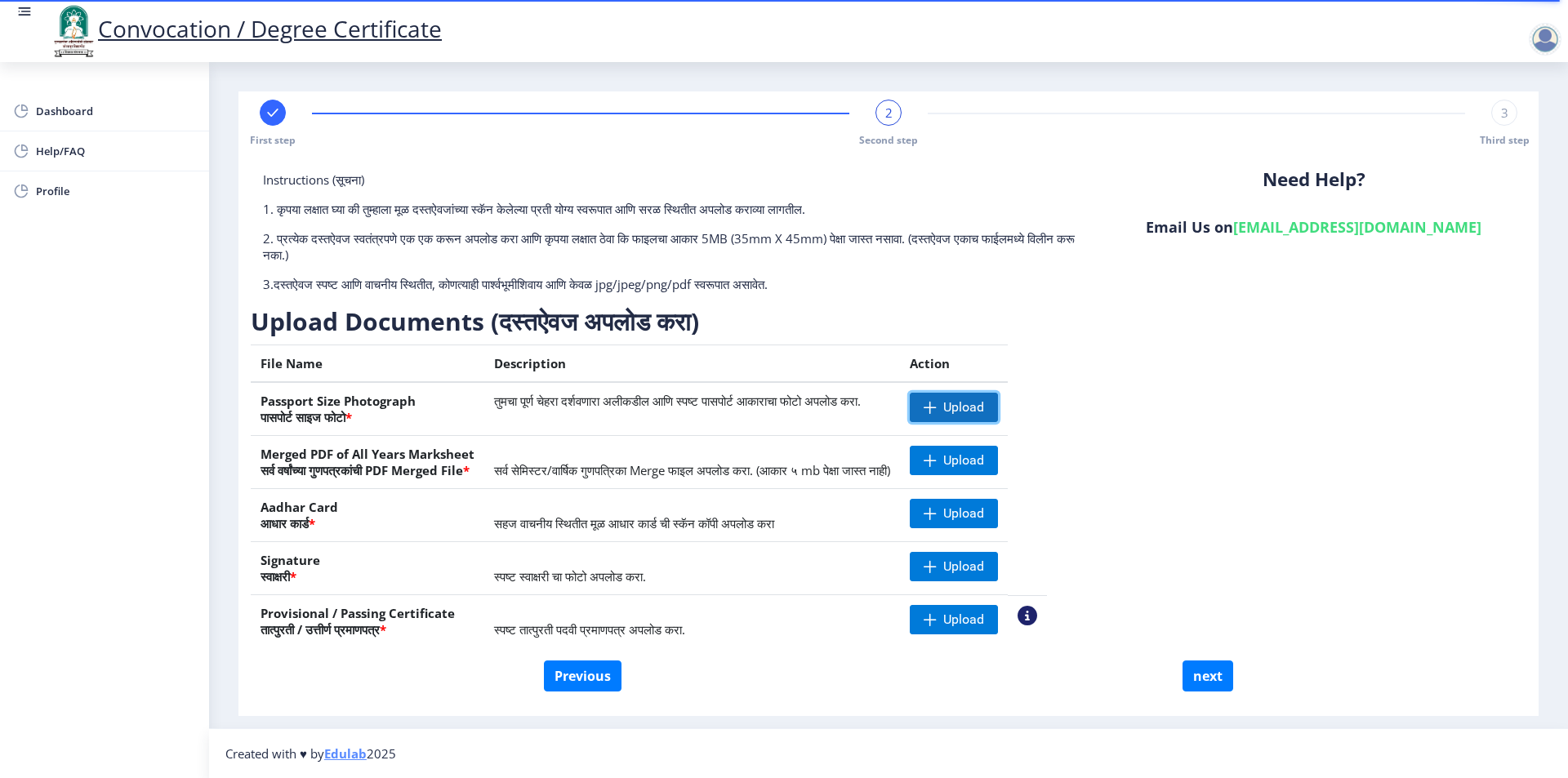
click at [998, 411] on span "Upload" at bounding box center [953, 407] width 88 height 29
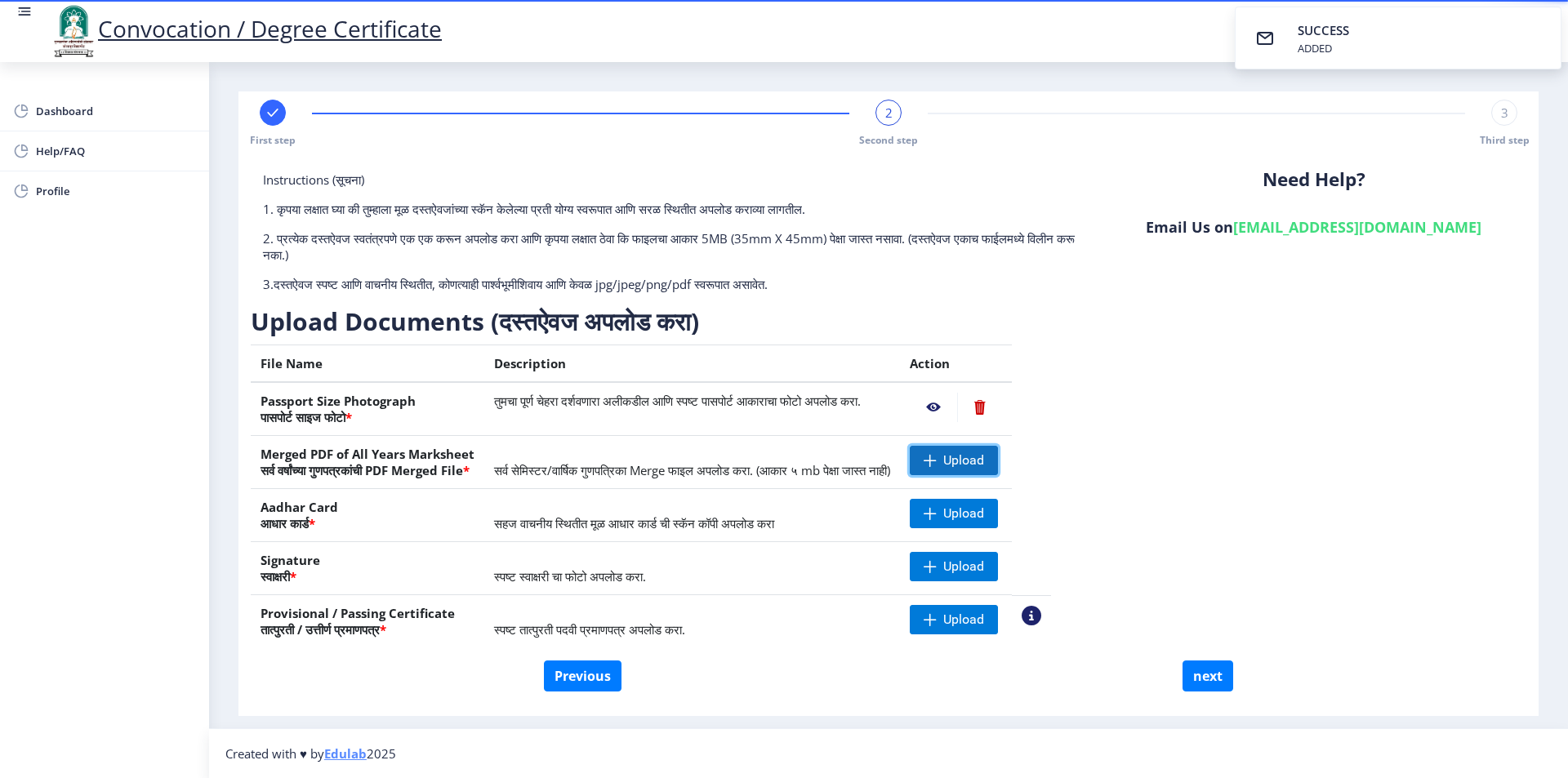
click at [936, 459] on span at bounding box center [930, 460] width 13 height 13
click at [936, 508] on span at bounding box center [930, 514] width 13 height 13
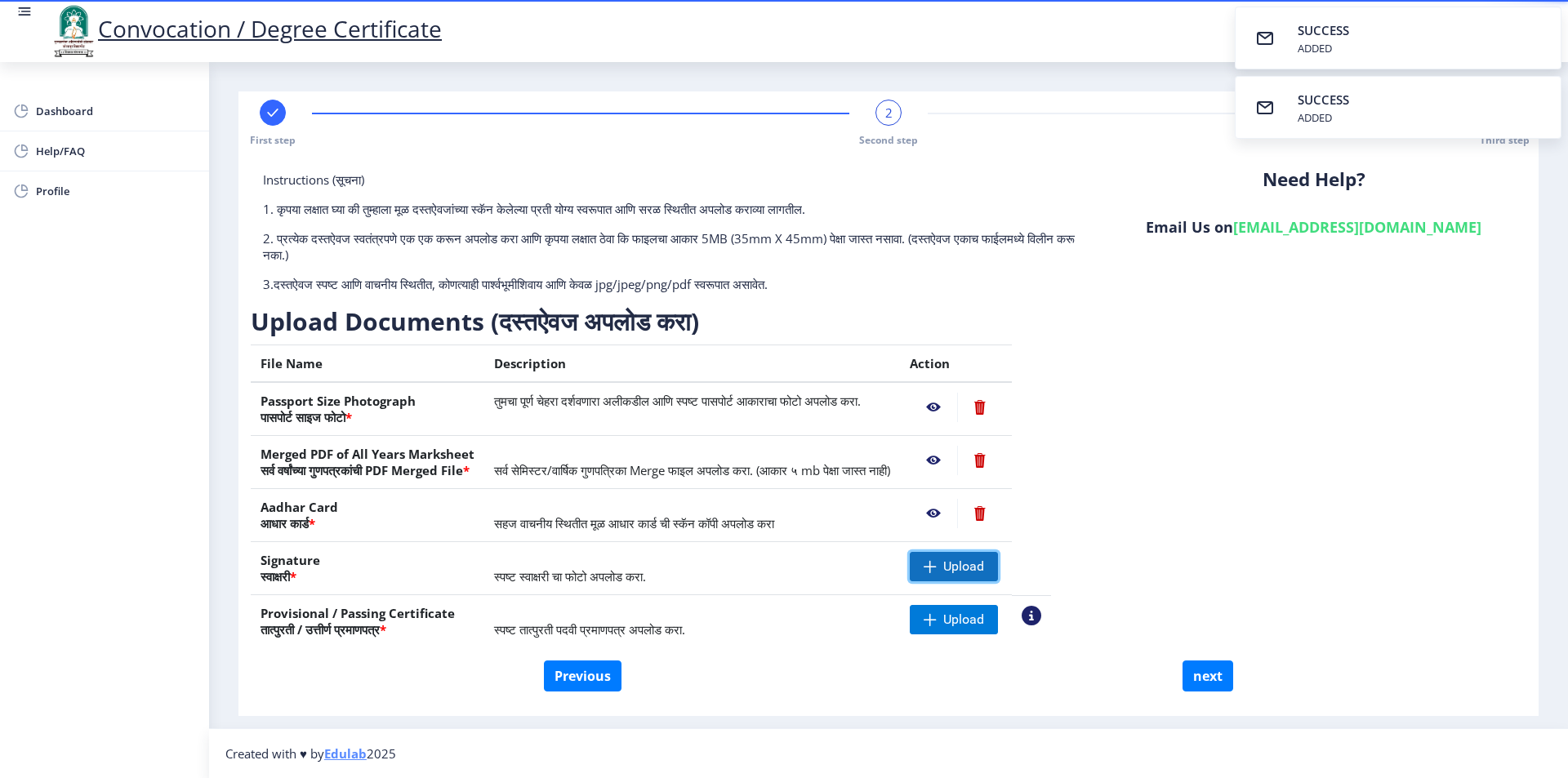
click at [978, 573] on span "Upload" at bounding box center [953, 567] width 88 height 29
click at [936, 617] on span at bounding box center [930, 620] width 13 height 13
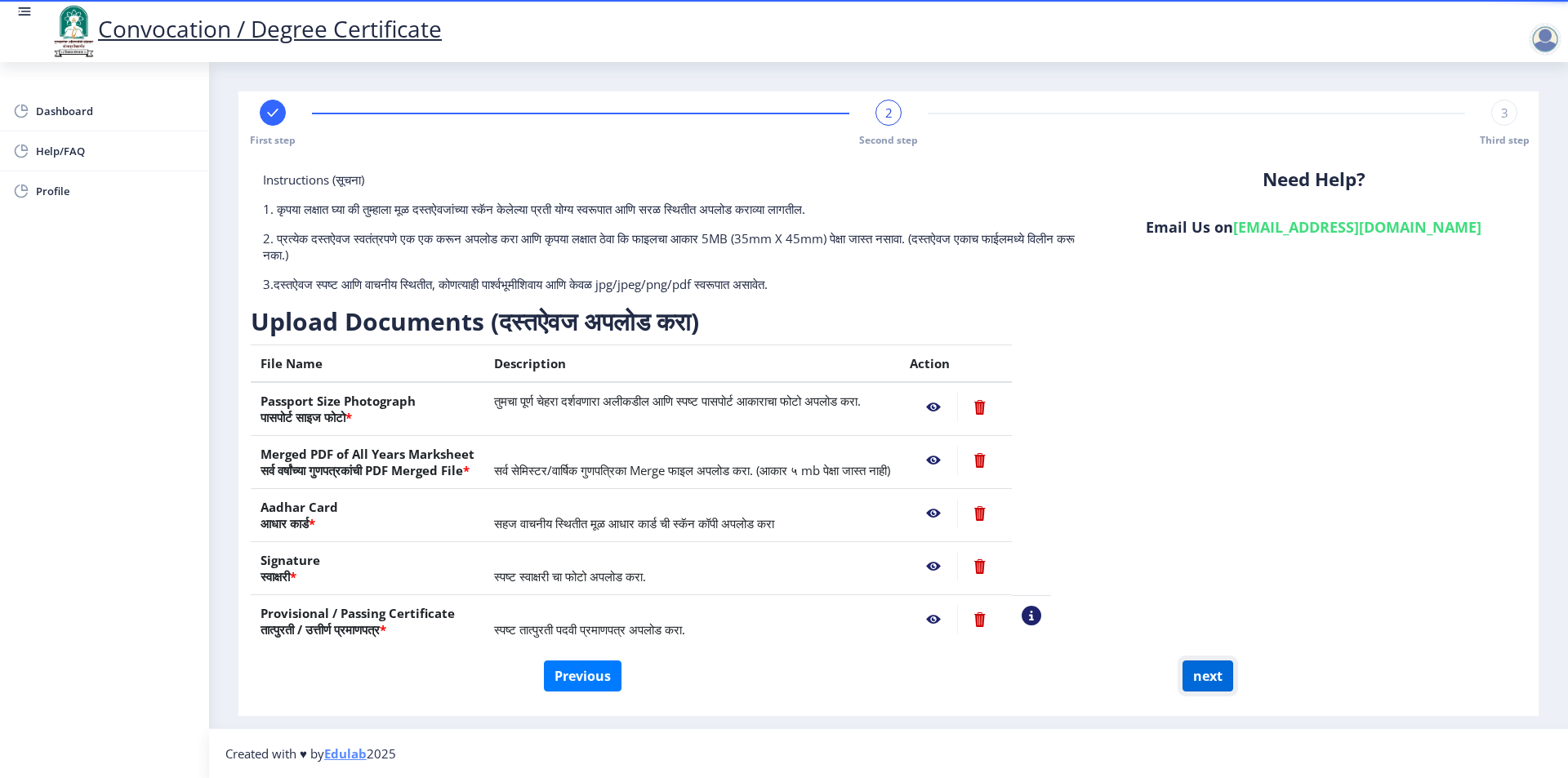
click at [1215, 676] on button "next" at bounding box center [1208, 676] width 50 height 31
select select
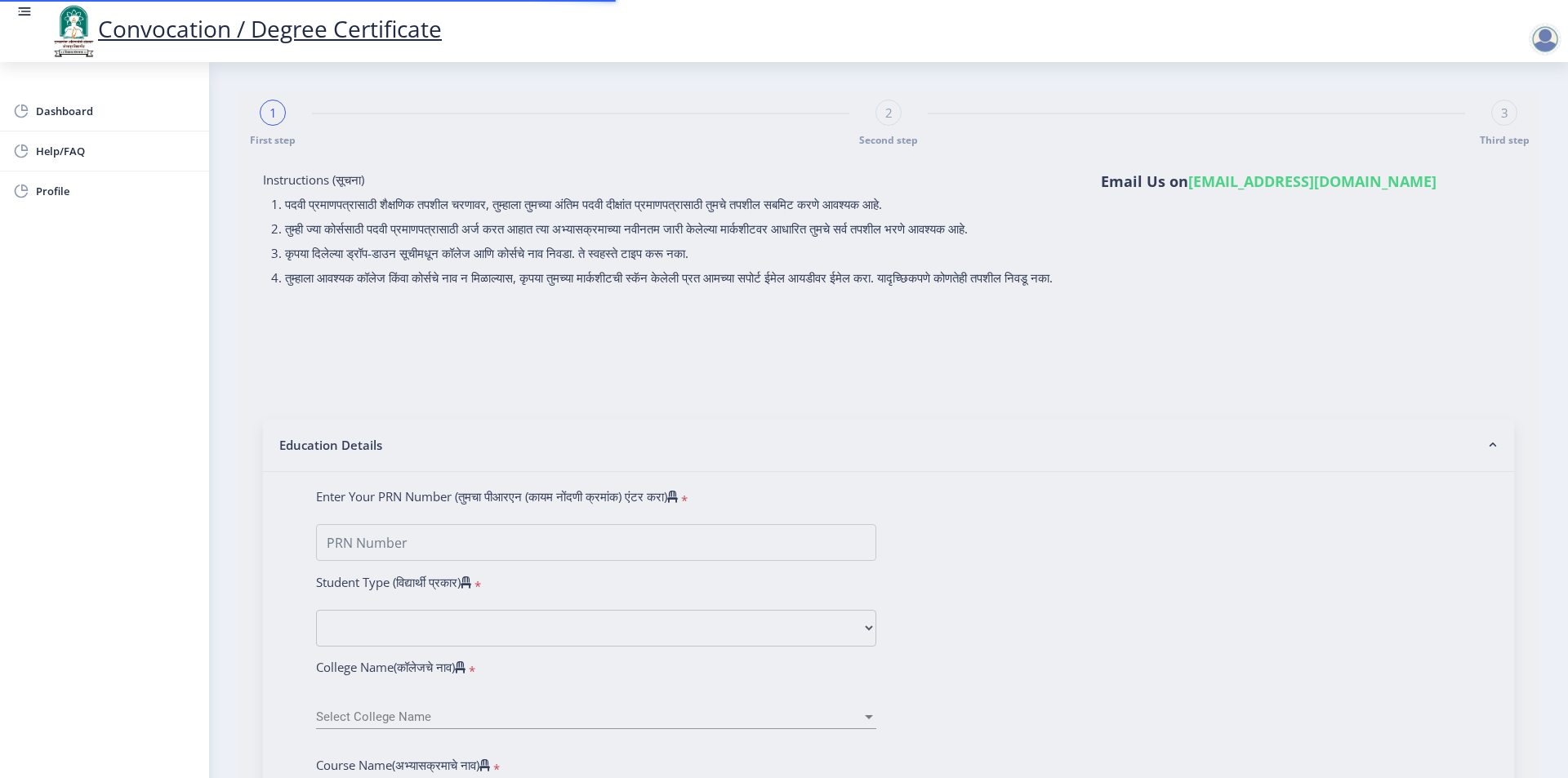
select select
type input "2016032500133027"
select select "Regular"
select select "2020"
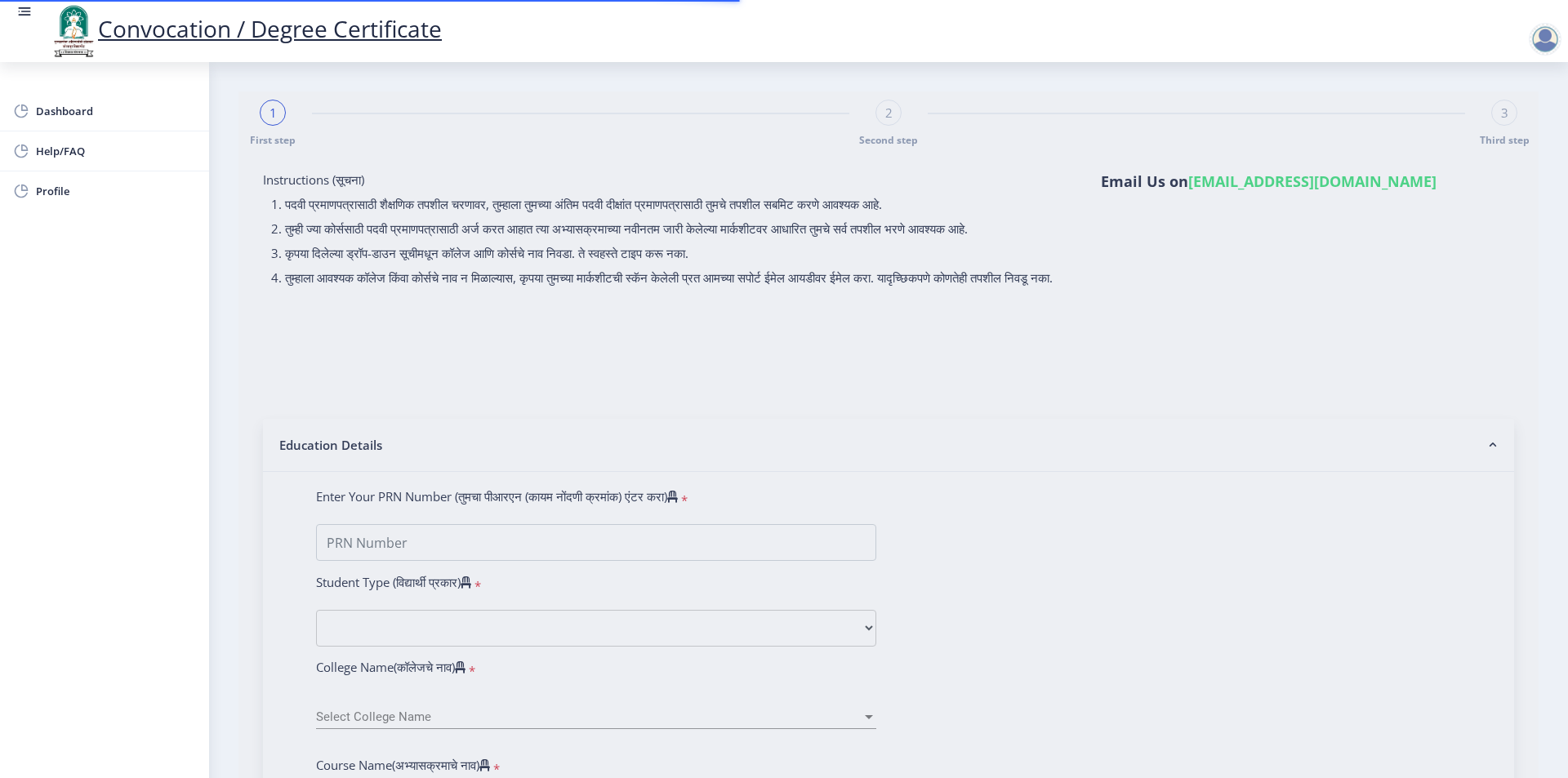
select select "October"
select select "Grade A"
type input "613302"
select select "Advanced Accountancy"
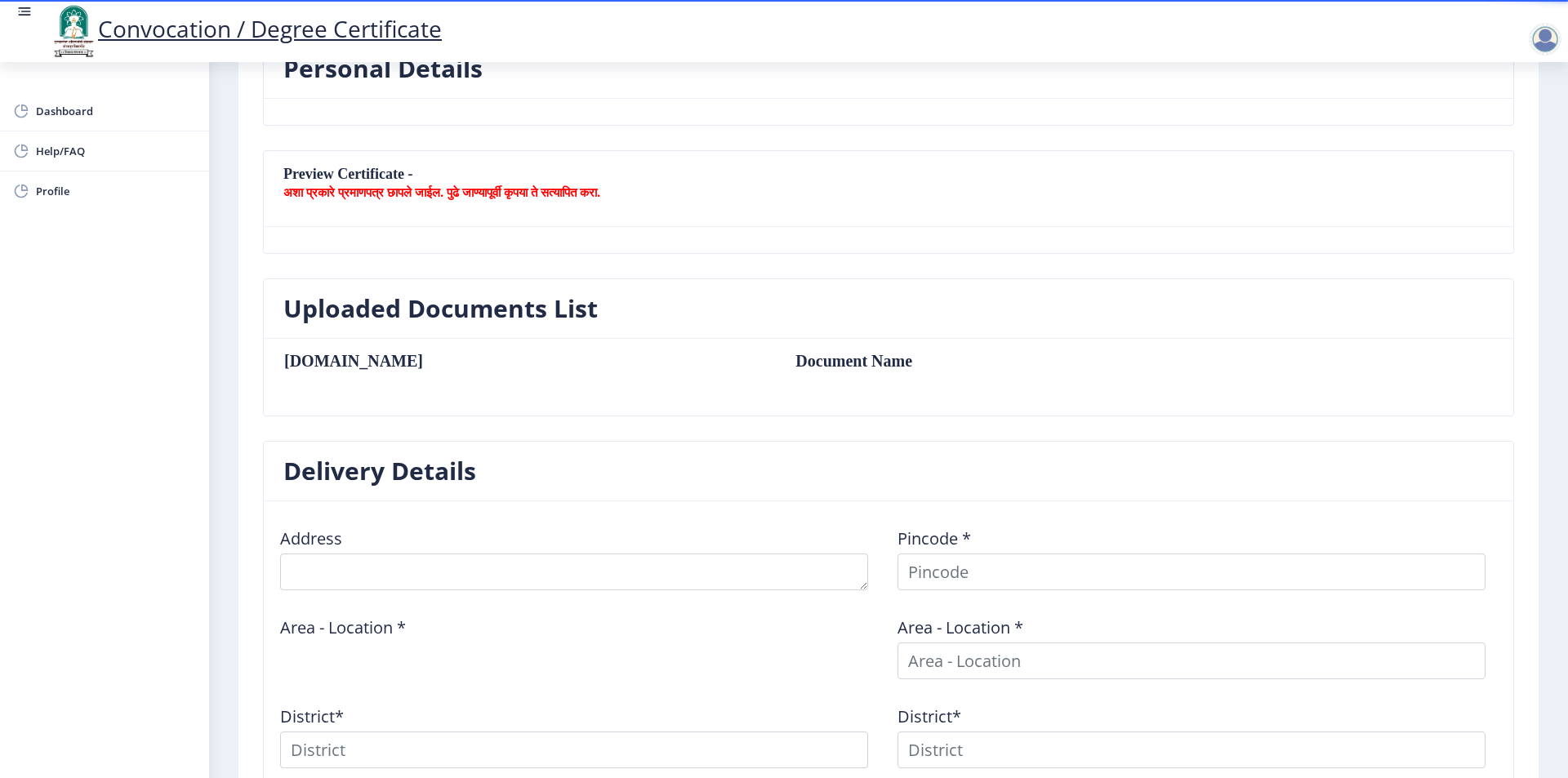
scroll to position [327, 0]
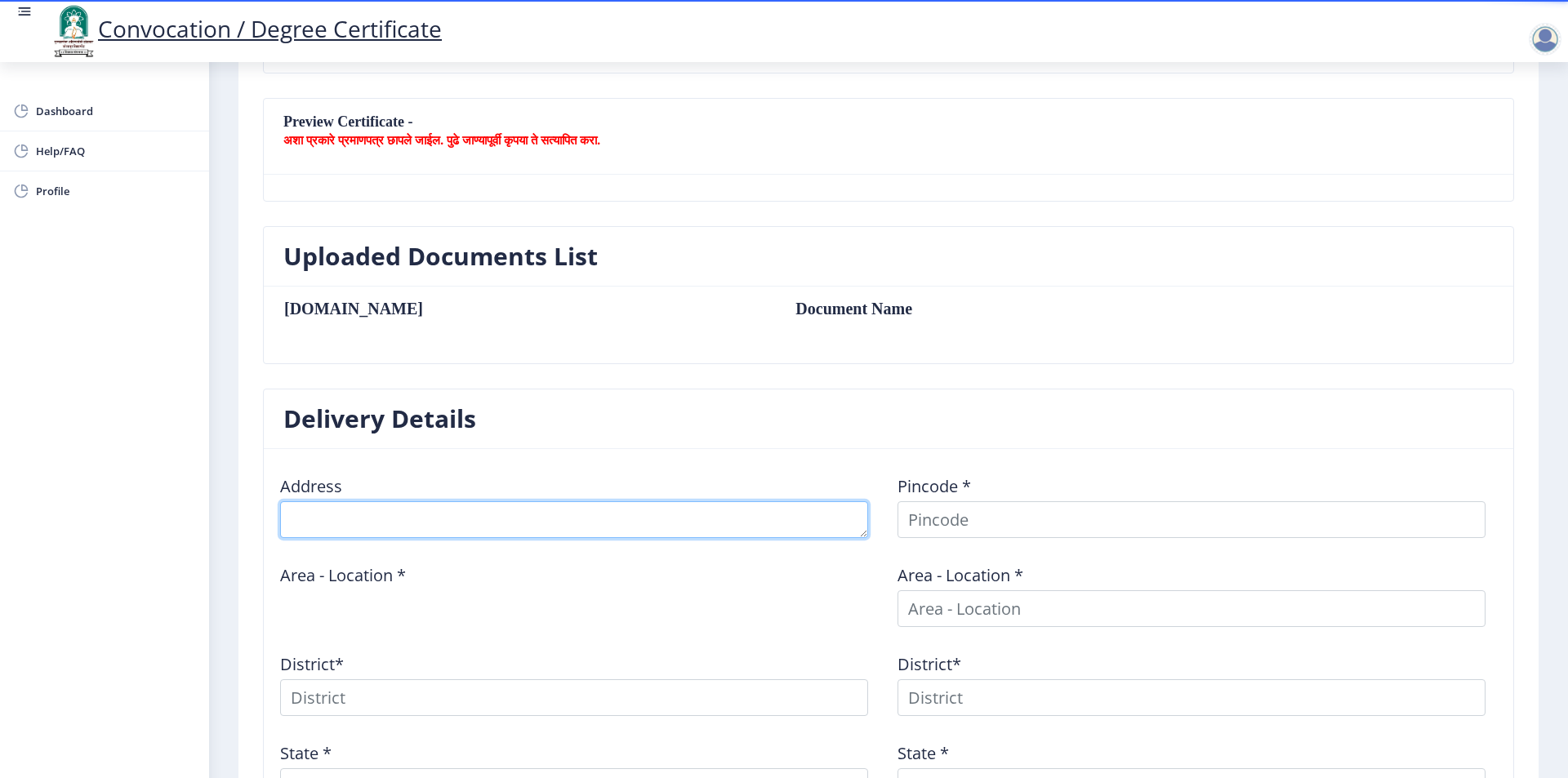
click at [438, 514] on textarea at bounding box center [573, 520] width 588 height 37
select select
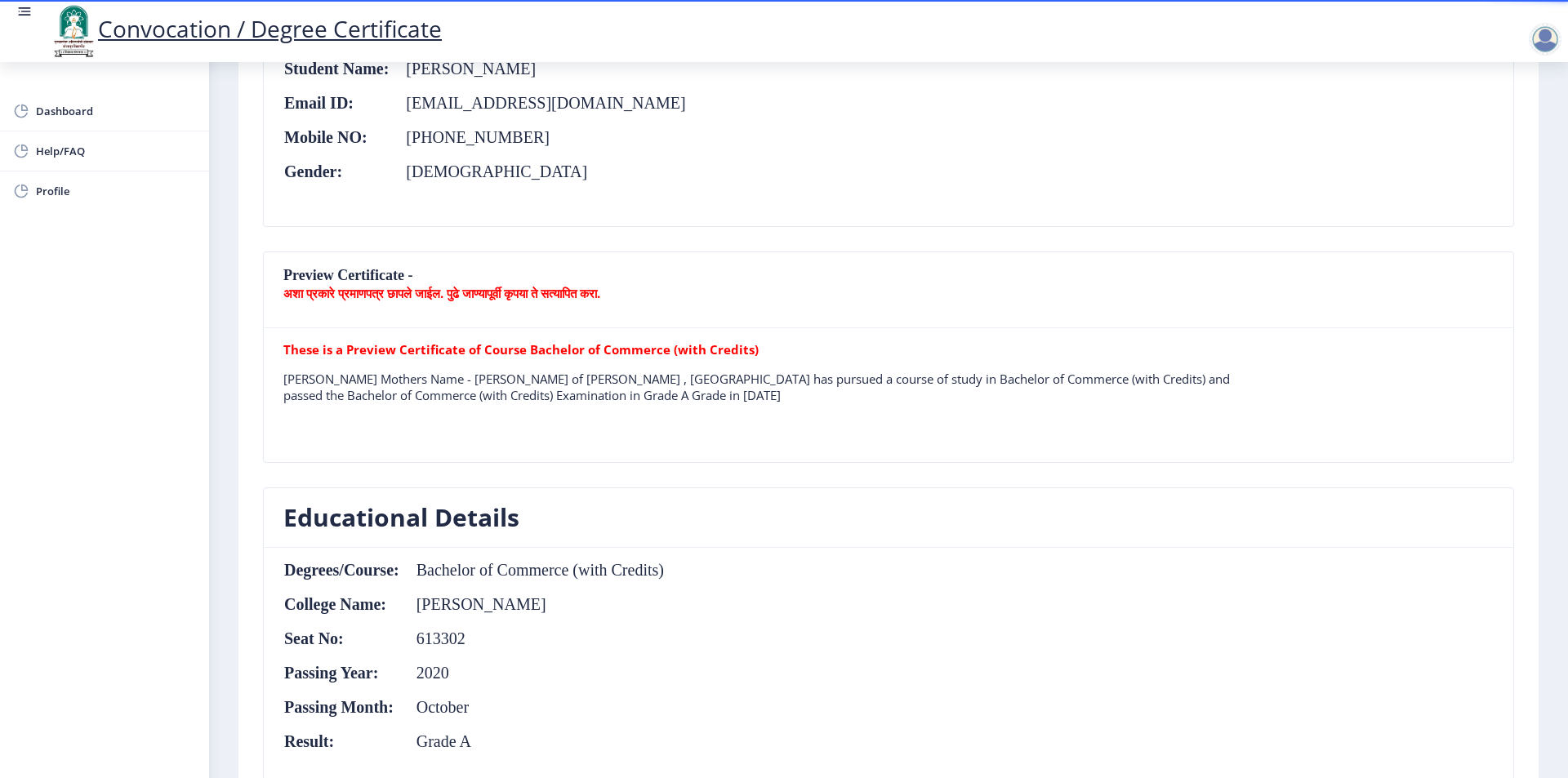
scroll to position [747, 0]
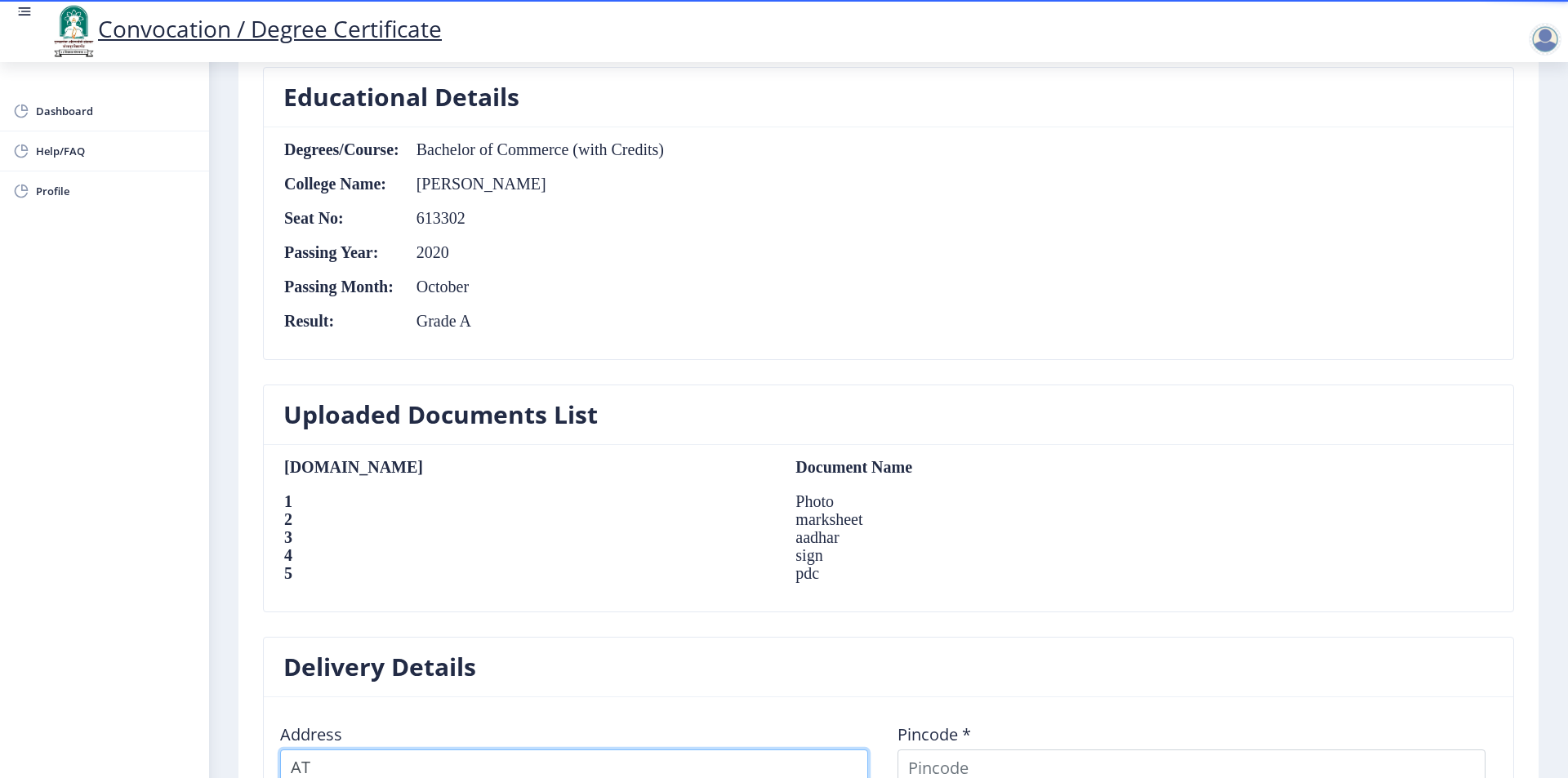
type textarea "A"
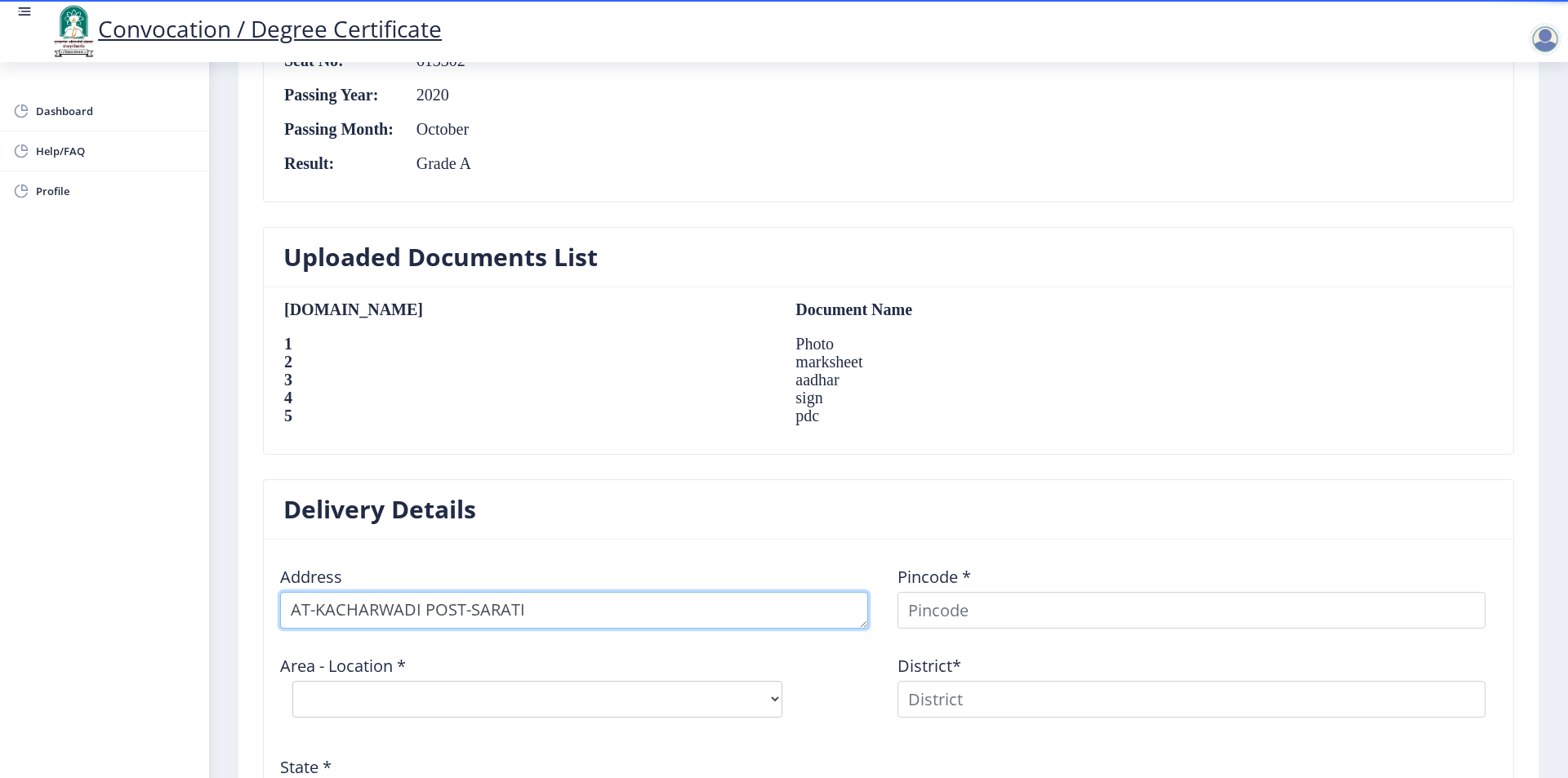
scroll to position [912, 0]
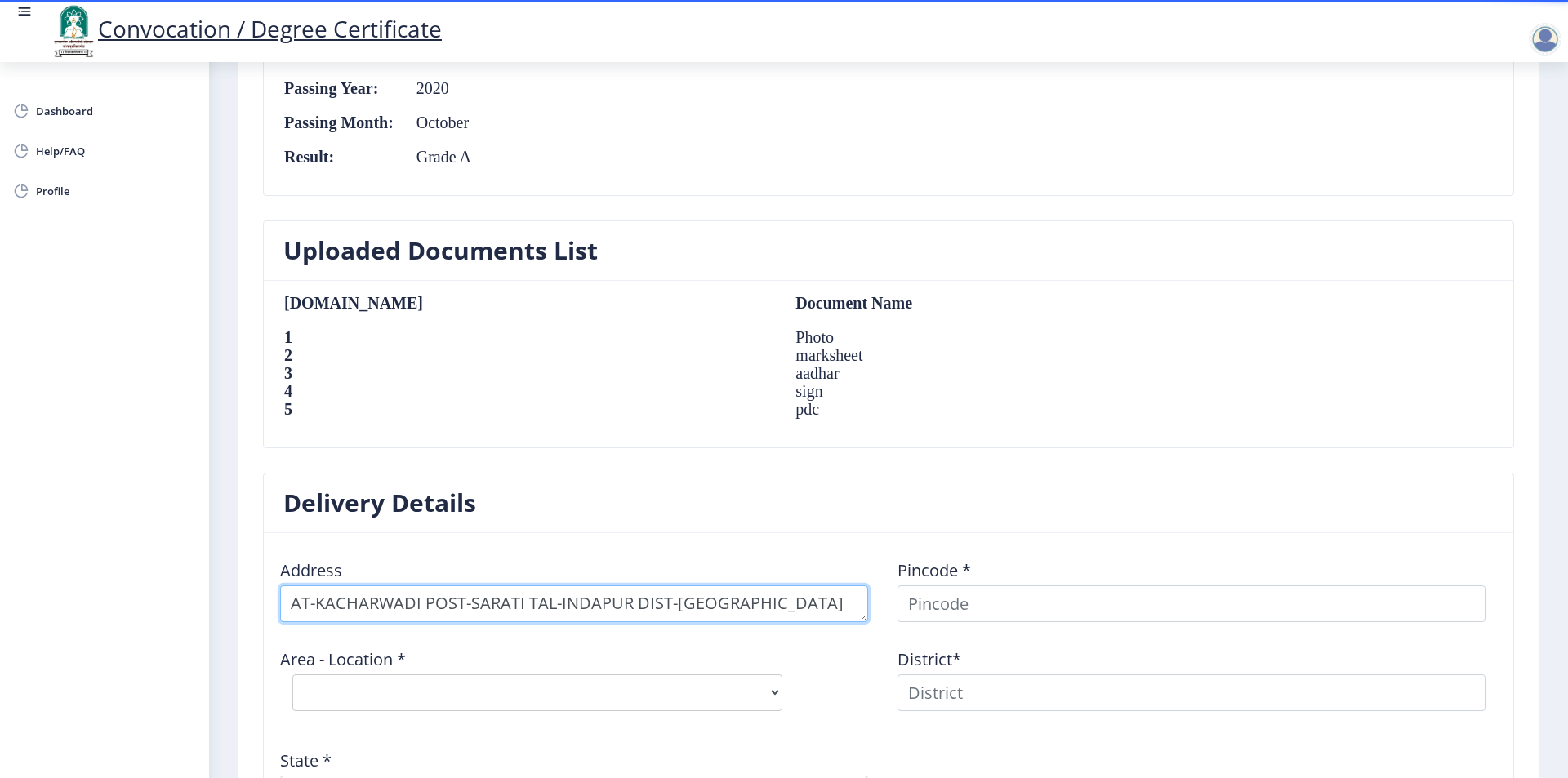
type textarea "AT-KACHARWADI POST-SARATI TAL-INDAPUR DIST-PUNE"
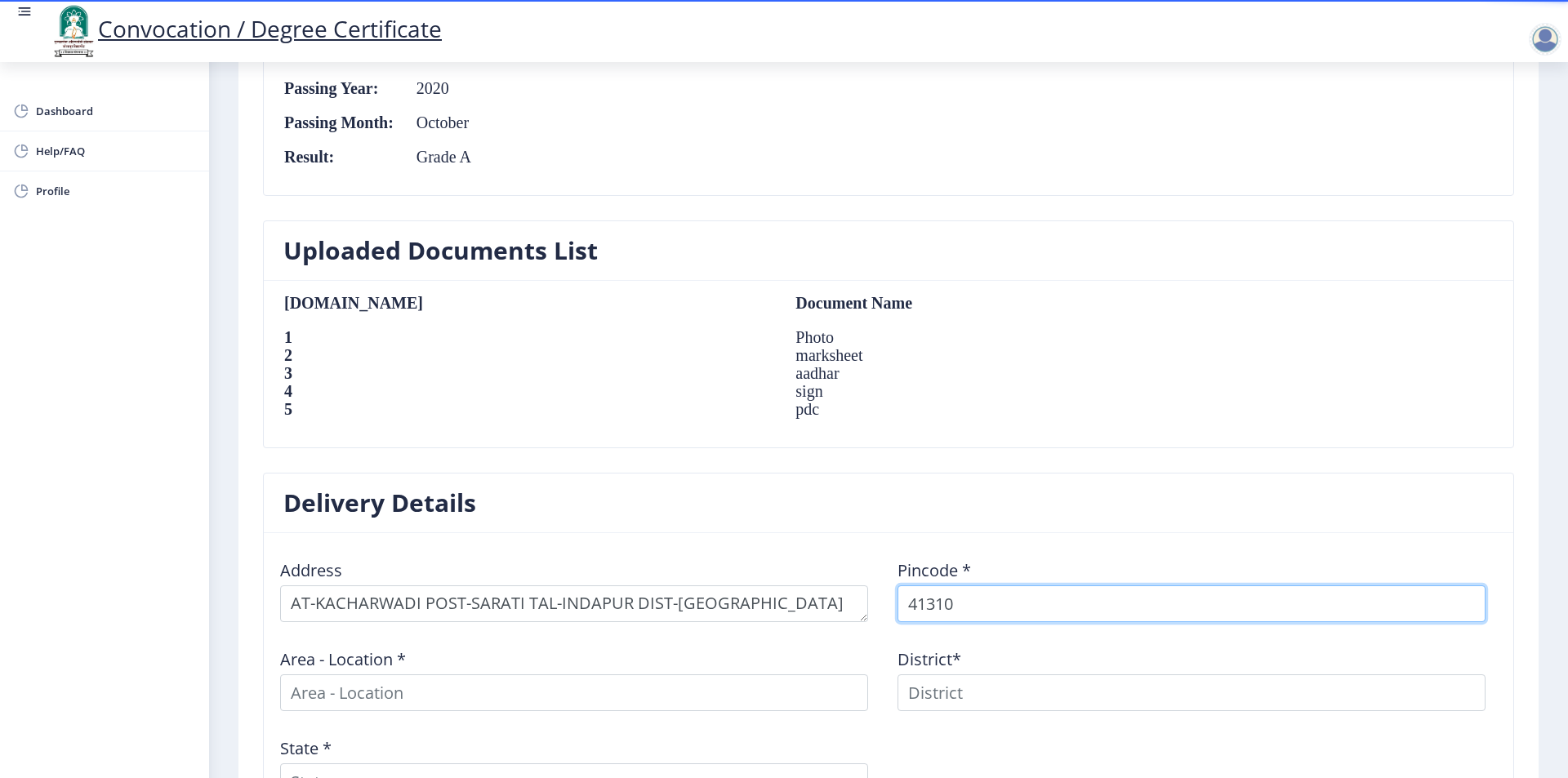
type input "413103"
select select
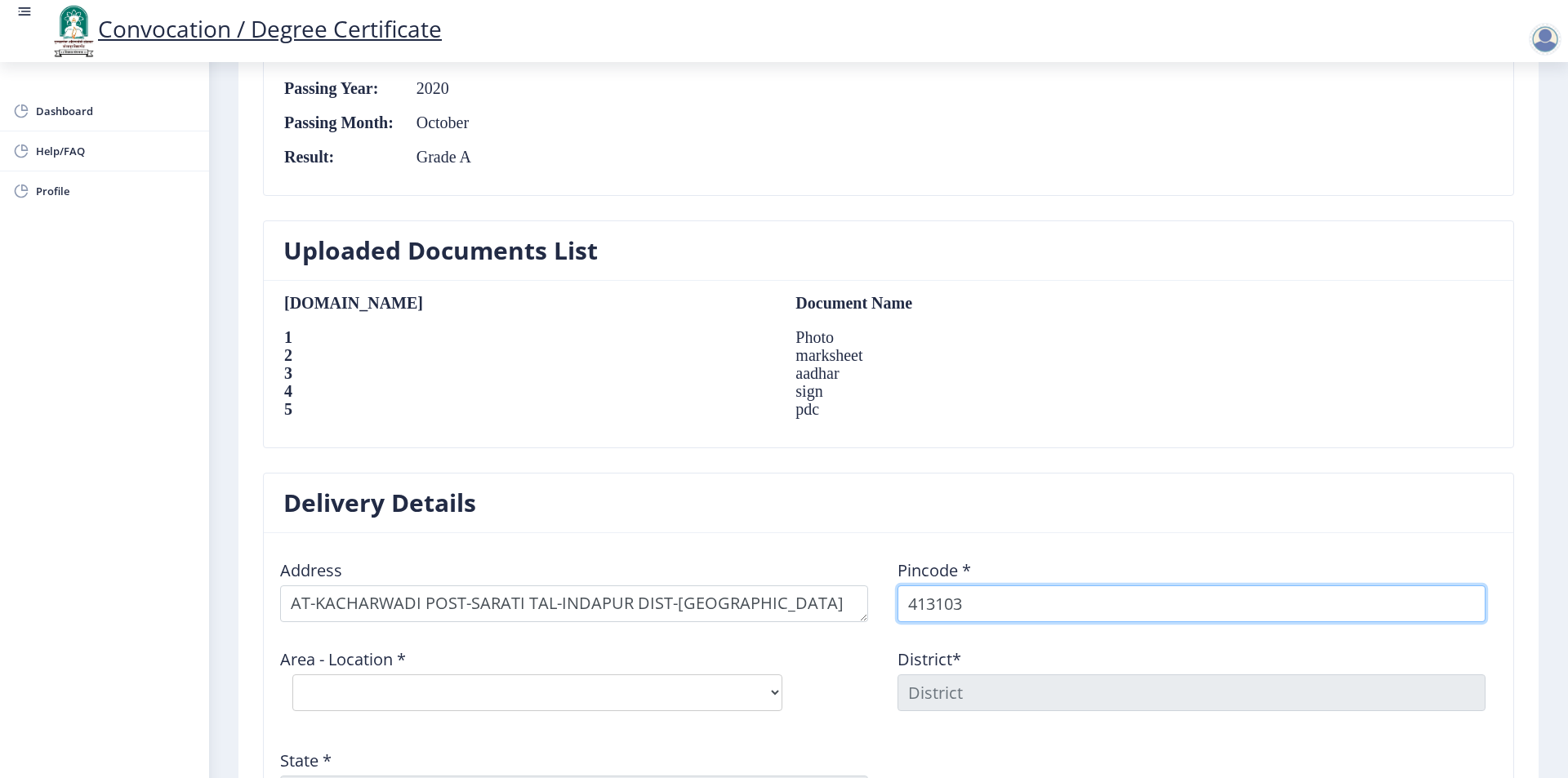
scroll to position [1075, 0]
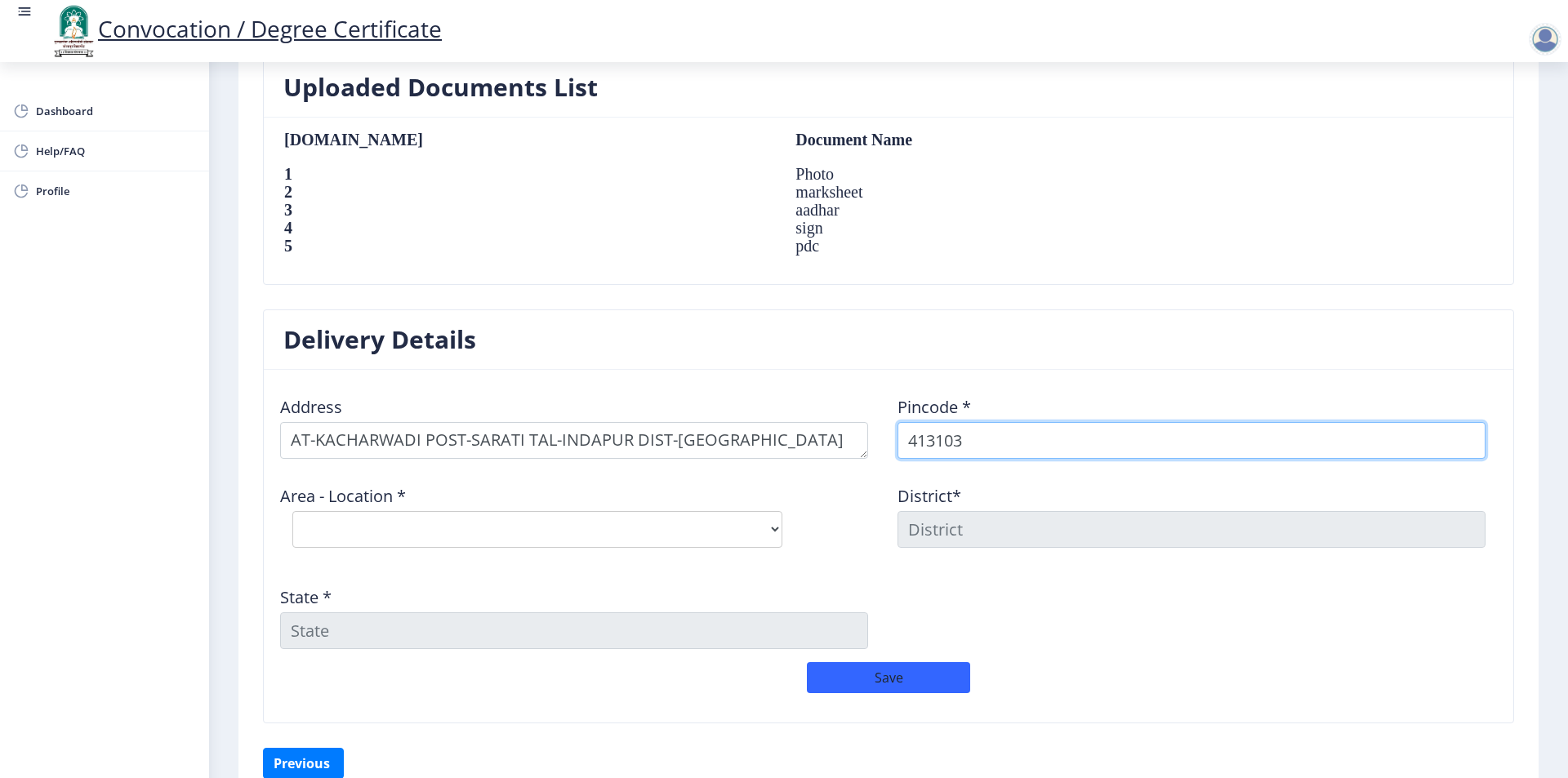
type input "413103"
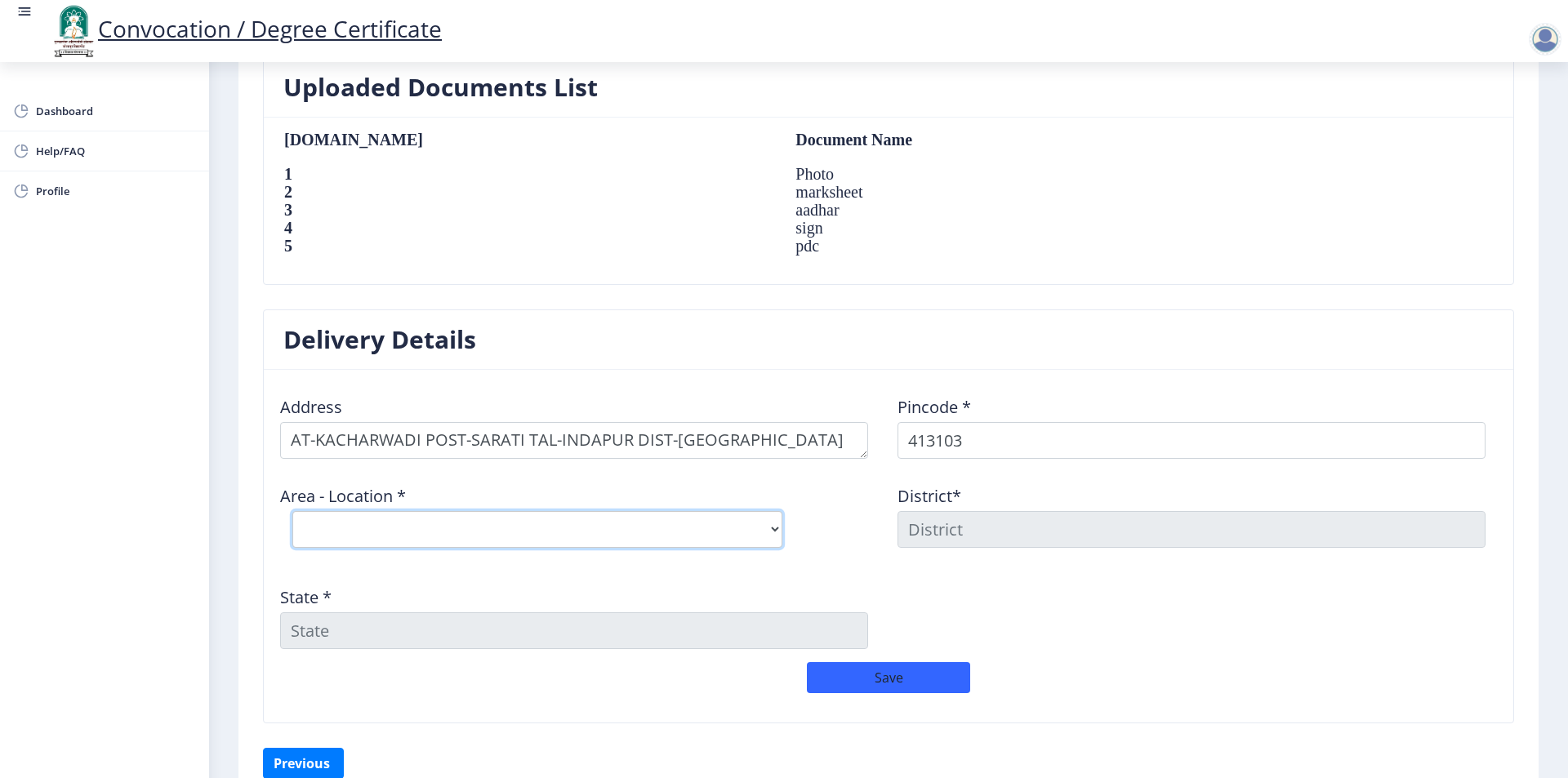
click at [580, 523] on select "Select Area Location Bawada S.O Bhandgaon B.O Bhodani B.O Lakhewadi B.O Pimpri …" at bounding box center [538, 529] width 490 height 37
select select "6: Object"
click at [293, 511] on select "Select Area Location Bawada S.O Bhandgaon B.O Bhodani B.O Lakhewadi B.O Pimpri …" at bounding box center [538, 529] width 490 height 37
type input "PUNE"
type input "Maharashtra"
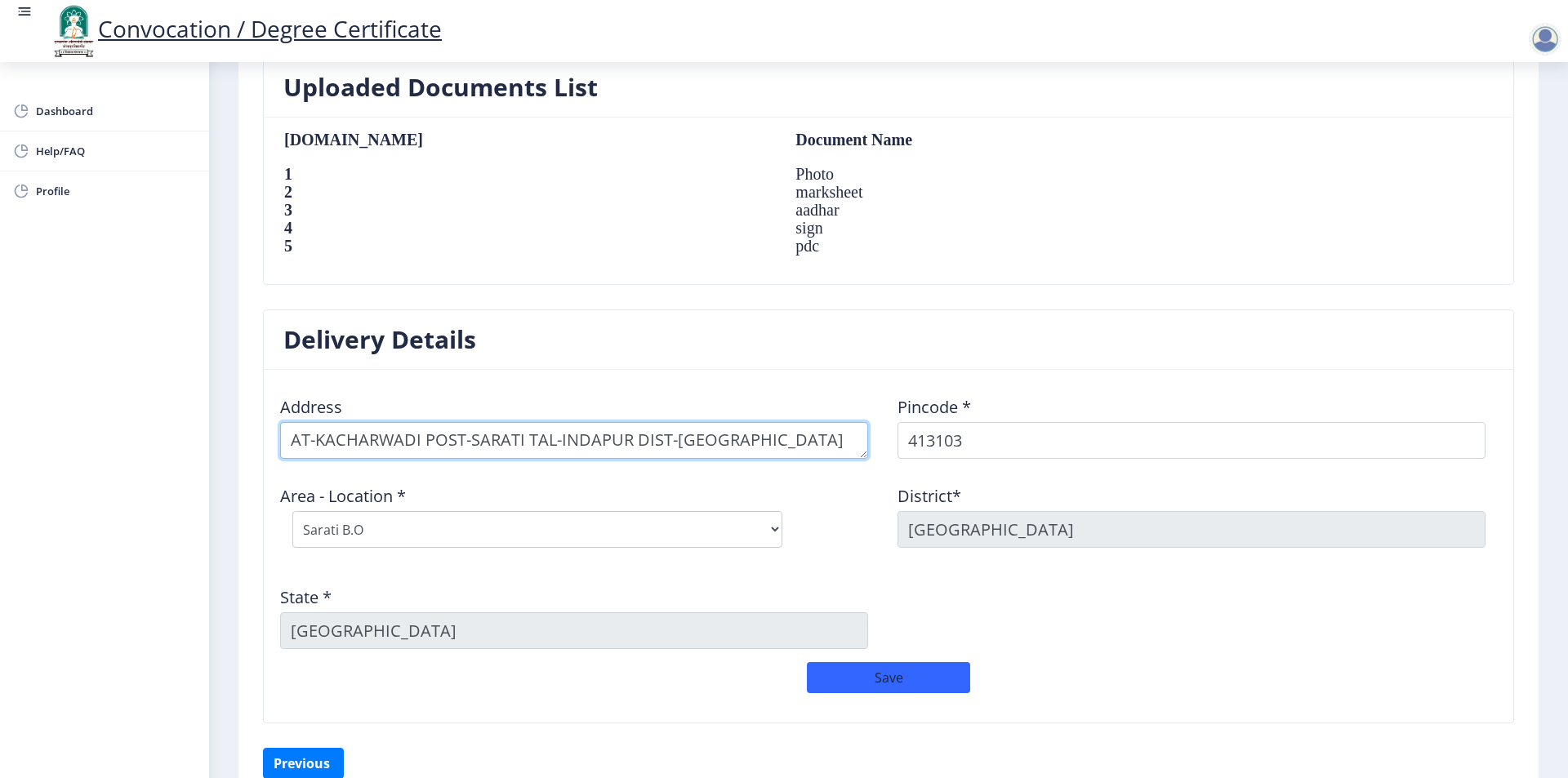
click at [418, 439] on textarea at bounding box center [573, 440] width 588 height 37
type textarea "AT-KACHARWADI (BAWADA) POST-SARATI TAL-INDAPUR DIST-PUNE"
click at [871, 680] on button "Save" at bounding box center [888, 678] width 163 height 31
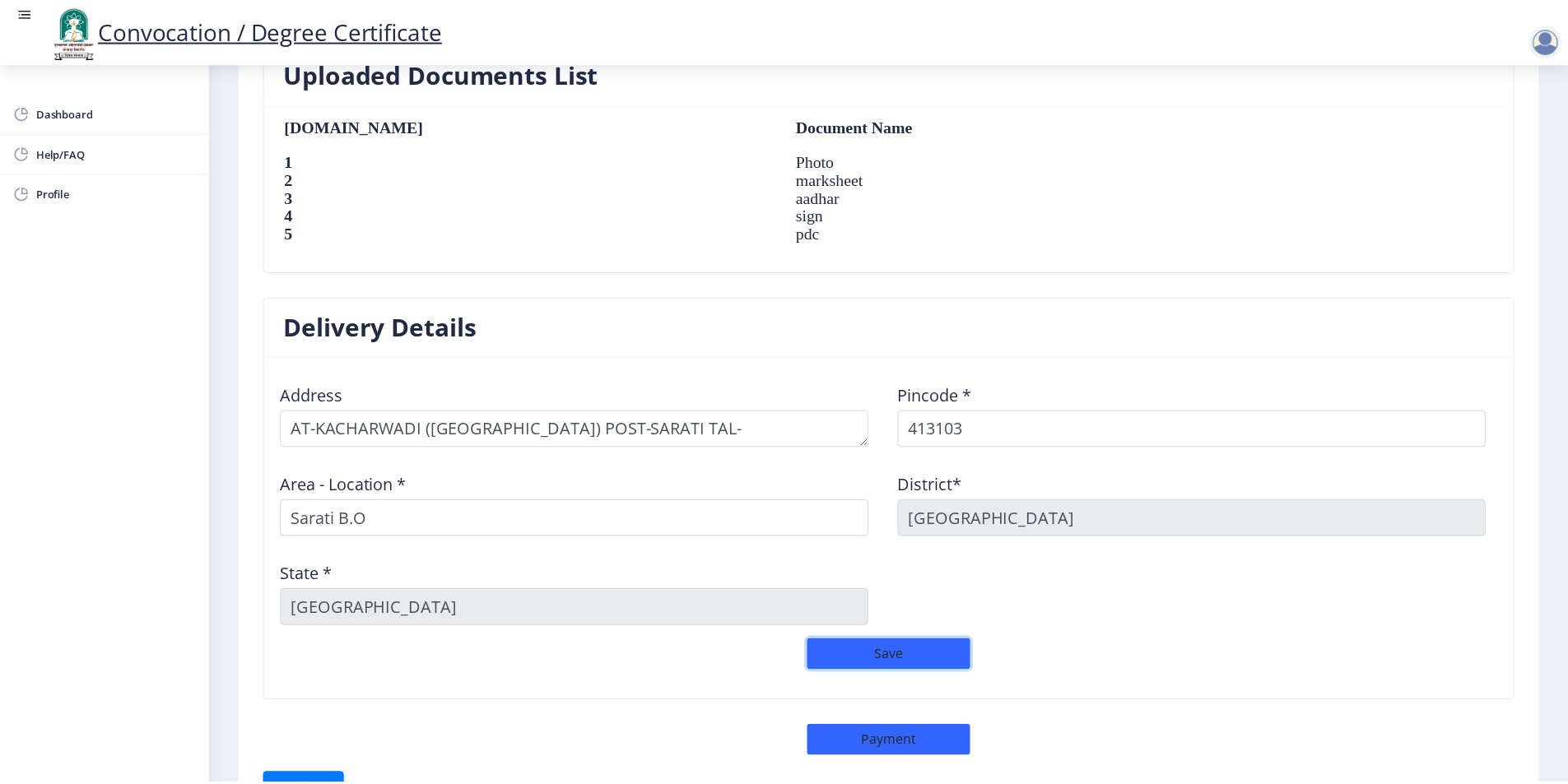
scroll to position [1204, 0]
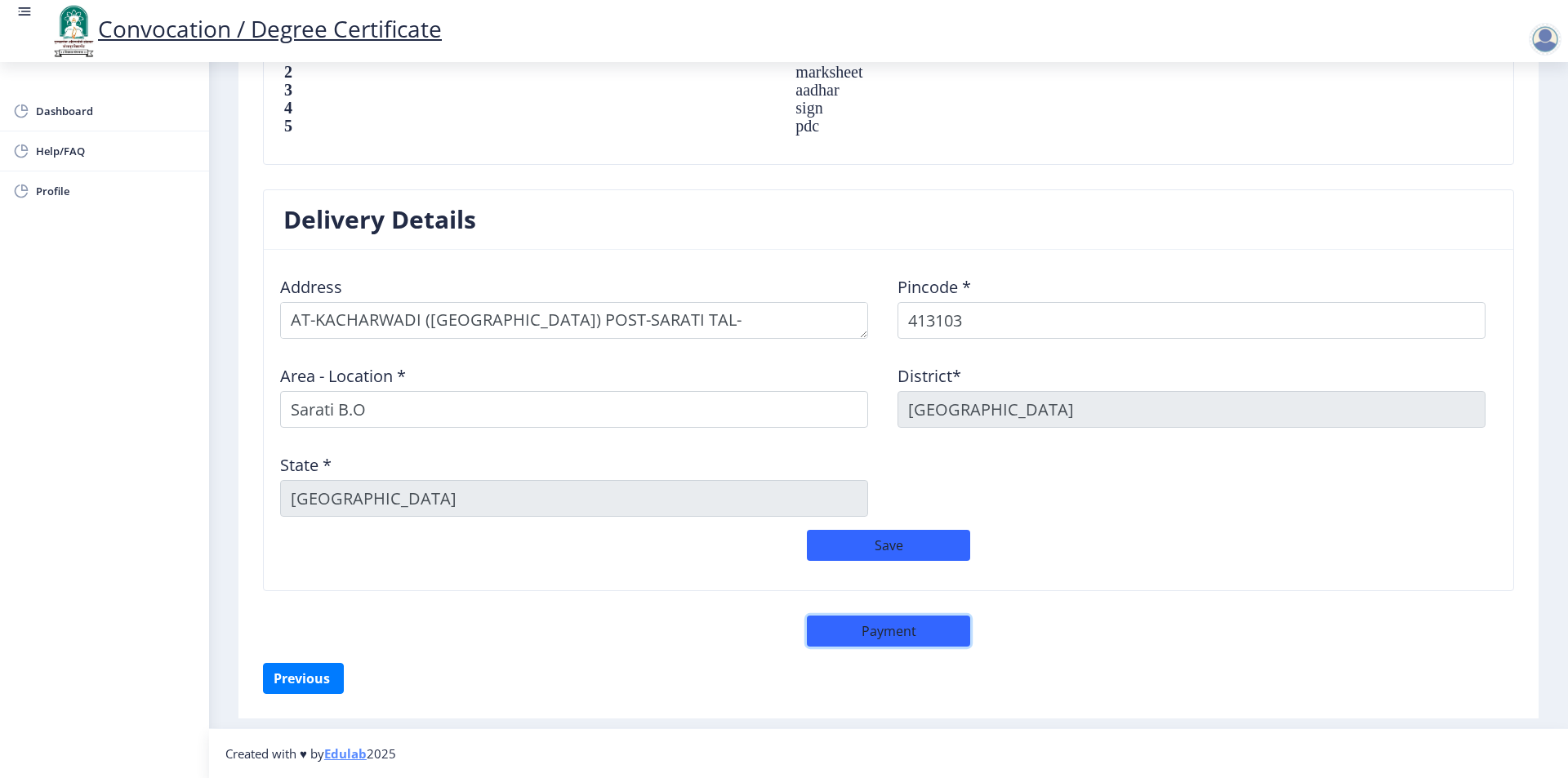
click at [944, 630] on button "Payment" at bounding box center [888, 631] width 163 height 31
select select "sealed"
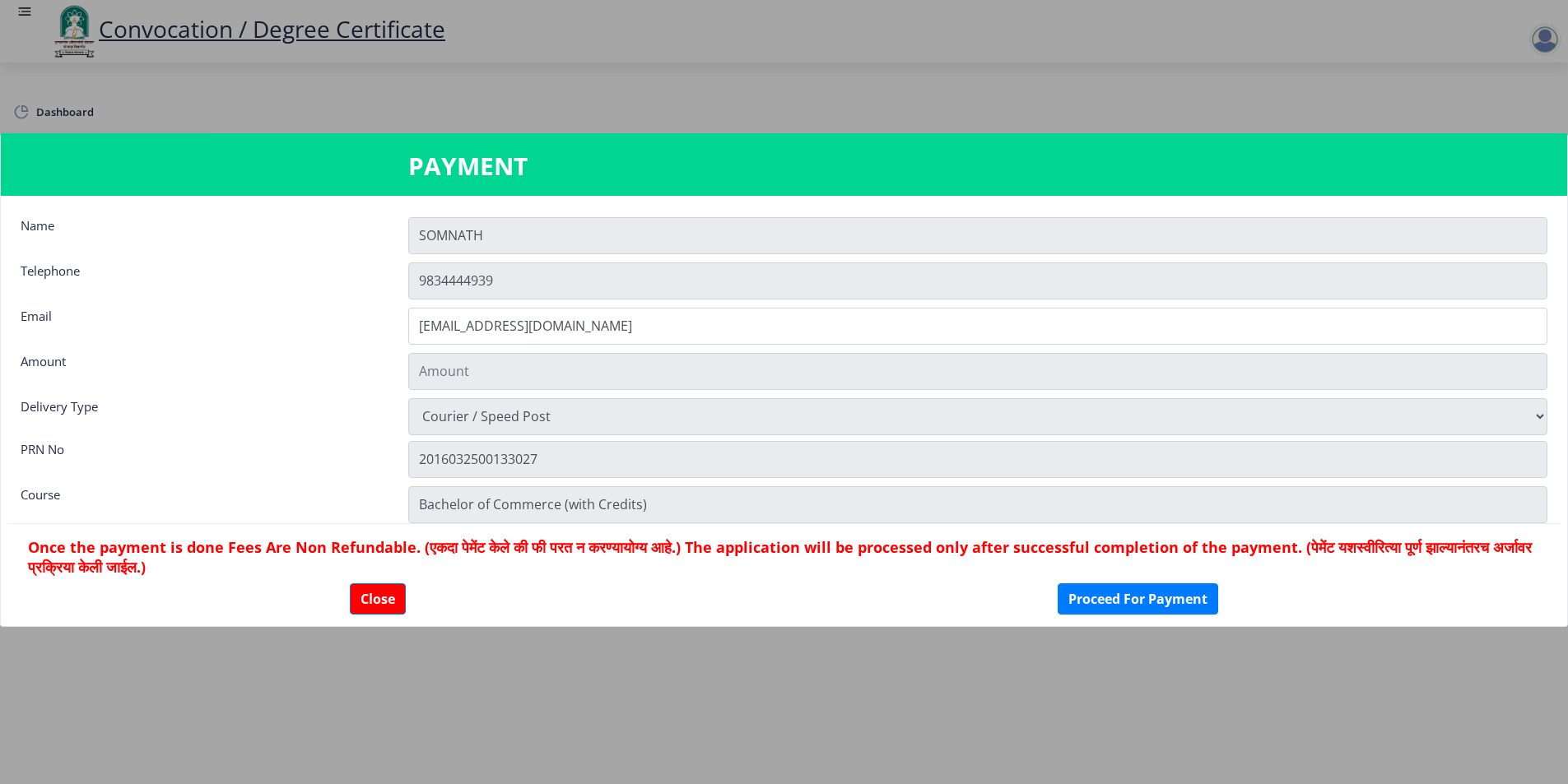
scroll to position [1202, 0]
type input "1885"
click at [1155, 606] on button "Proceed For Payment" at bounding box center [1138, 599] width 160 height 31
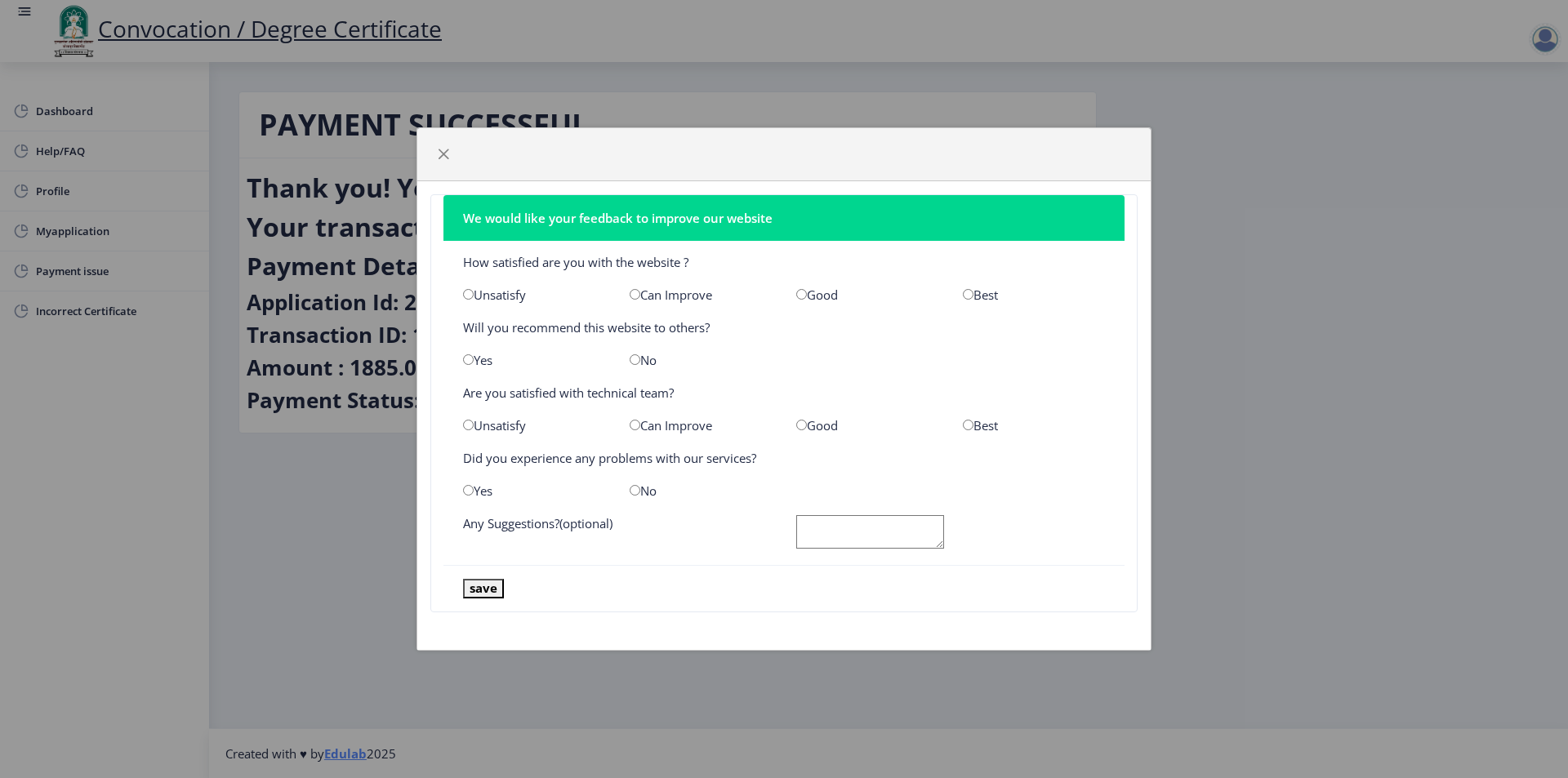
click at [969, 294] on input "radio" at bounding box center [968, 294] width 10 height 10
radio input "true"
click at [637, 361] on input "radio" at bounding box center [635, 359] width 10 height 10
radio input "true"
click at [967, 423] on input "radio" at bounding box center [968, 425] width 10 height 10
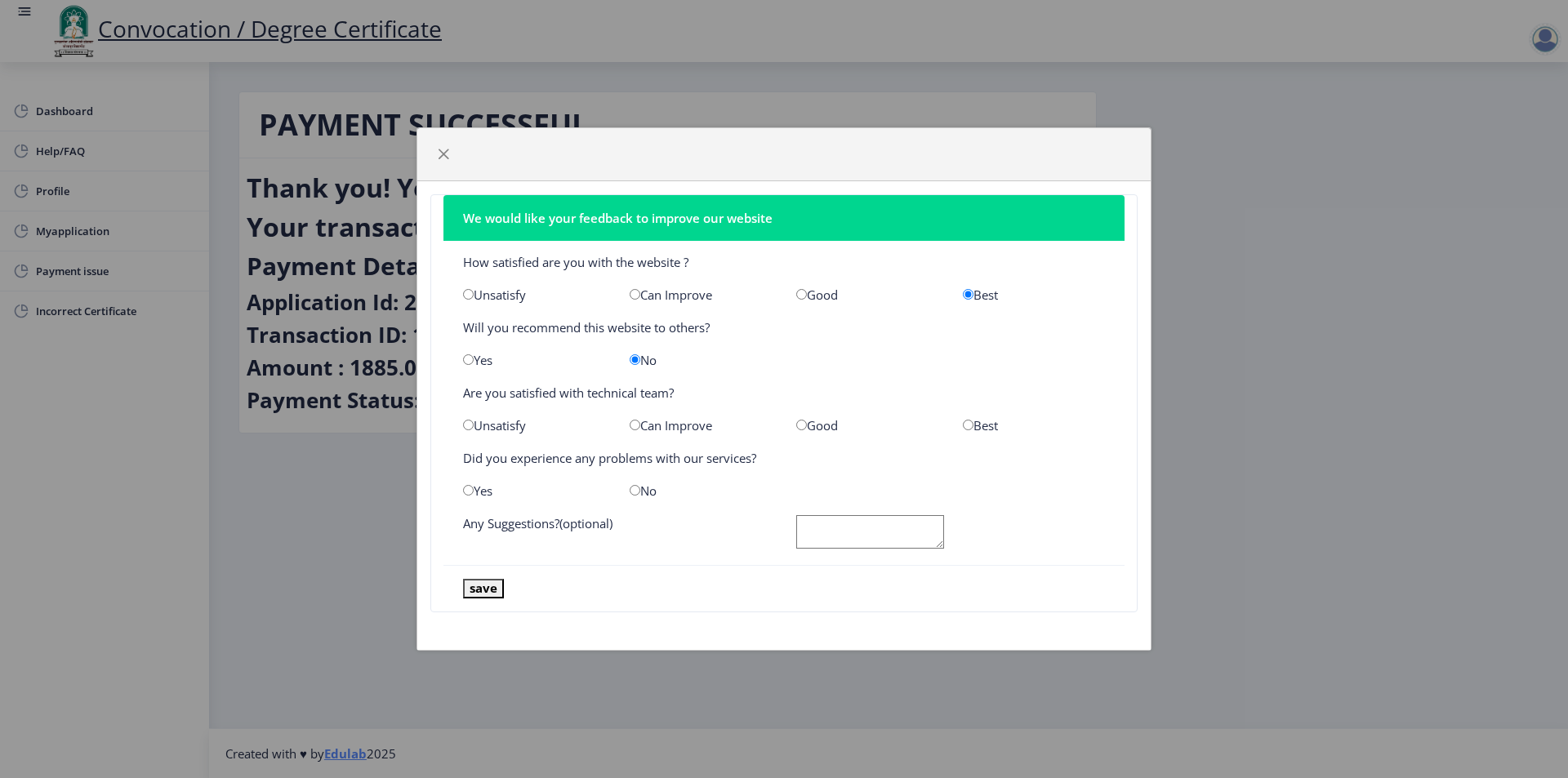
radio input "true"
click at [638, 494] on input "radio" at bounding box center [635, 490] width 10 height 10
radio input "true"
click at [815, 542] on textarea at bounding box center [870, 532] width 148 height 33
type textarea "OK"
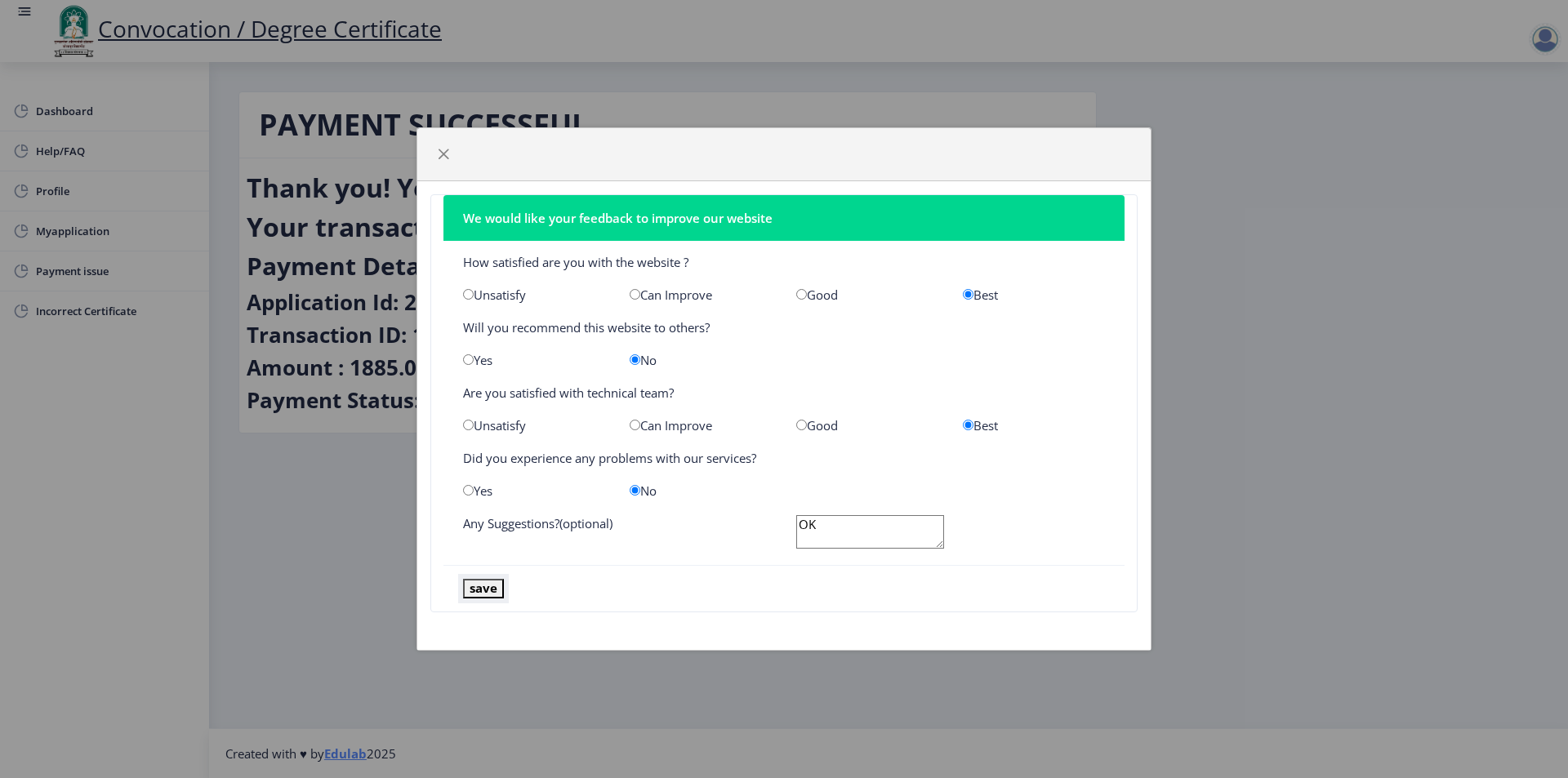
click at [483, 591] on button "save" at bounding box center [484, 588] width 41 height 19
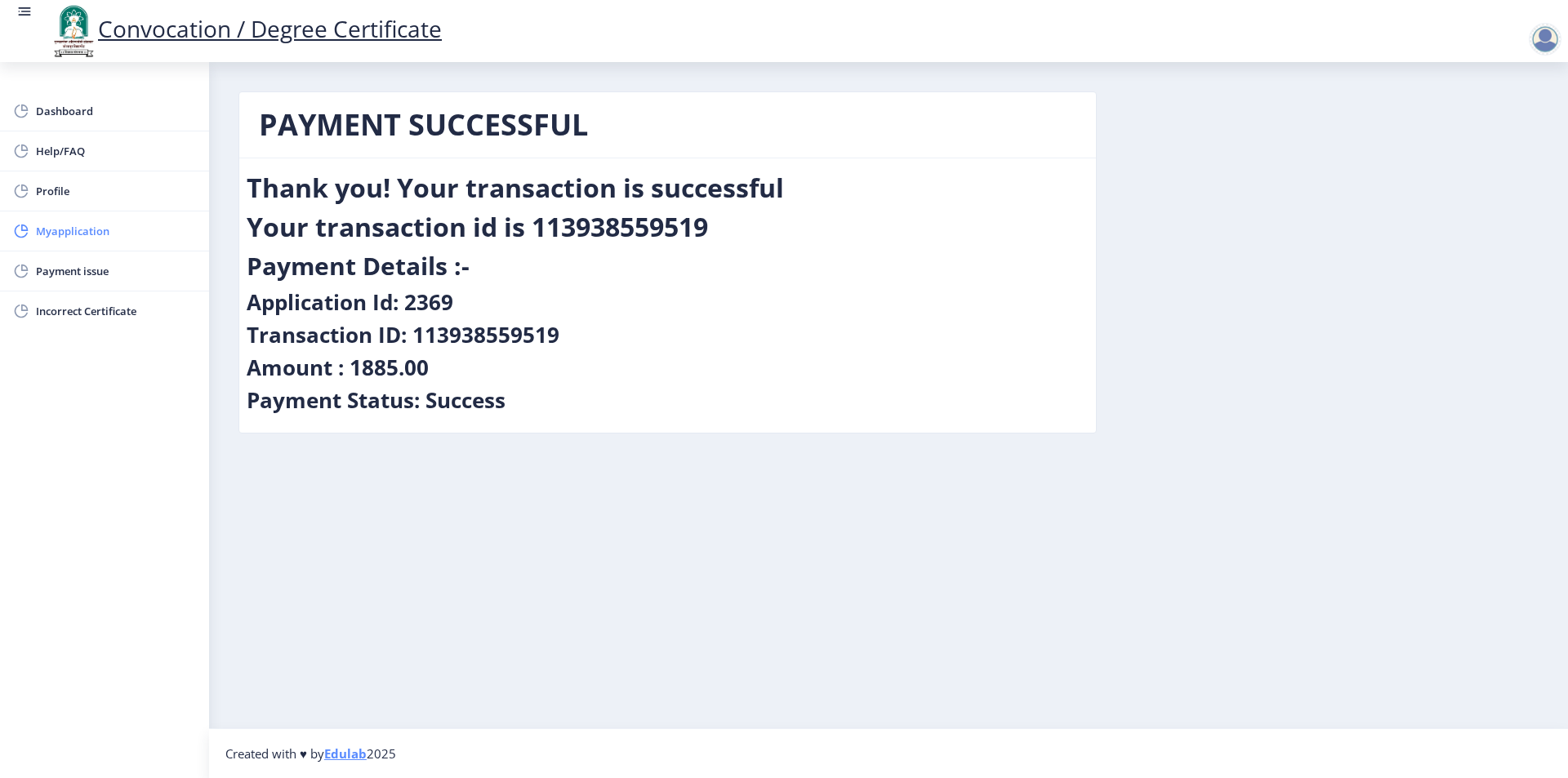
click at [95, 228] on span "Myapplication" at bounding box center [116, 231] width 160 height 20
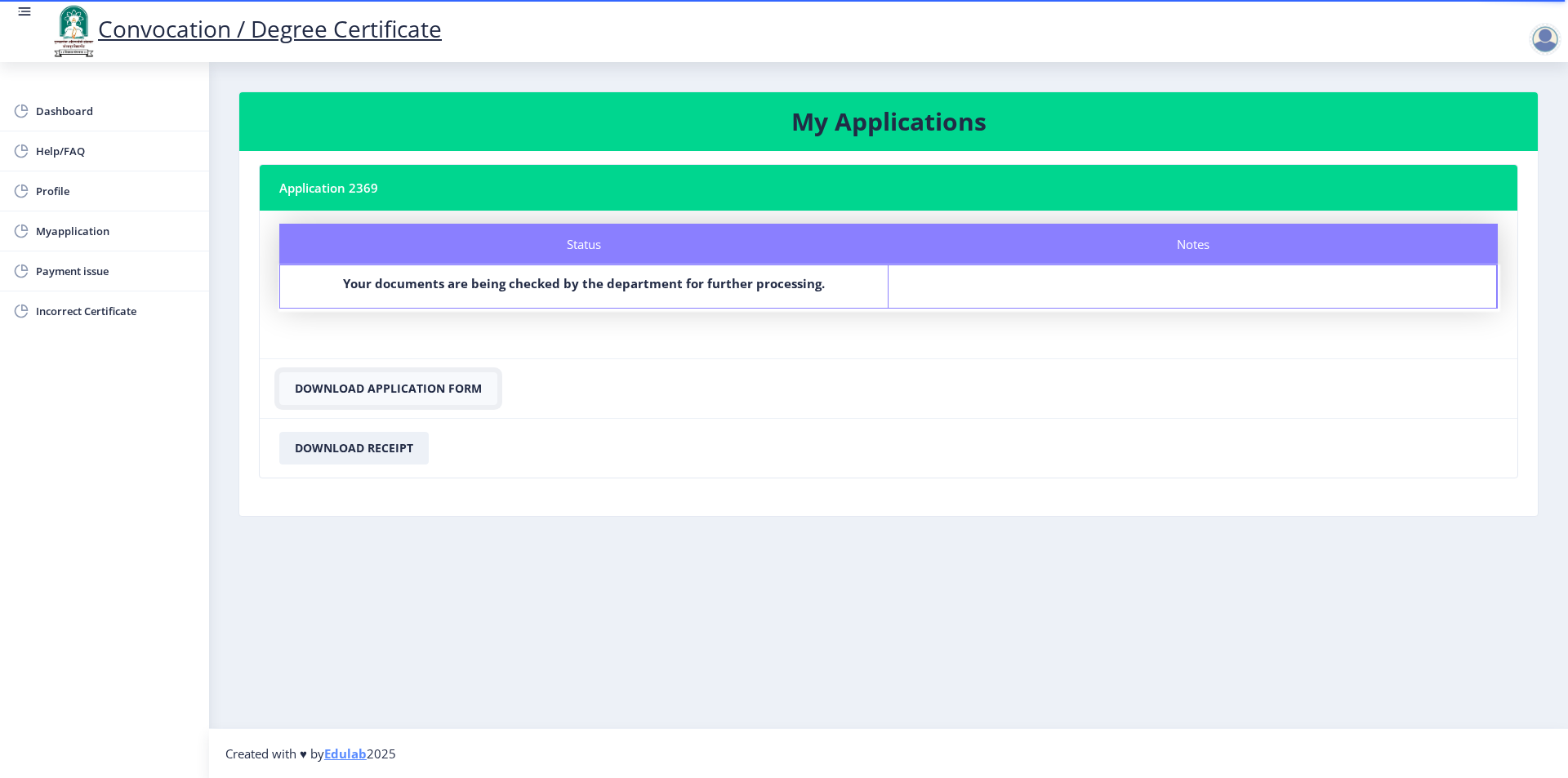
click at [455, 389] on button "Download Application Form" at bounding box center [388, 389] width 218 height 33
click at [362, 453] on button "Download Receipt" at bounding box center [353, 448] width 150 height 33
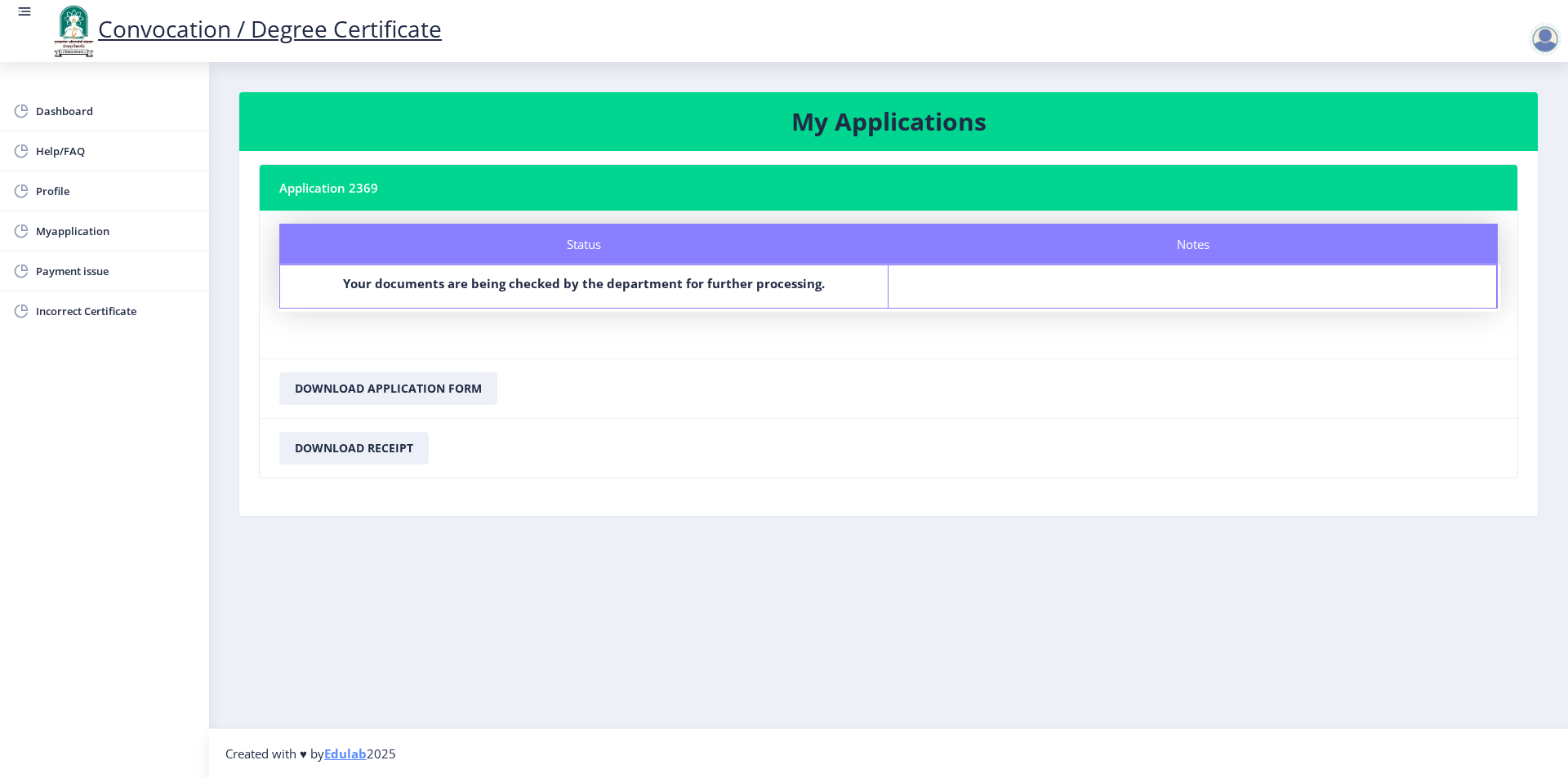
click at [1549, 41] on div at bounding box center [1545, 39] width 33 height 33
click at [1506, 128] on span "Log out" at bounding box center [1503, 127] width 104 height 20
